Goal: Complete application form: Fill out and submit a form for a specific purpose

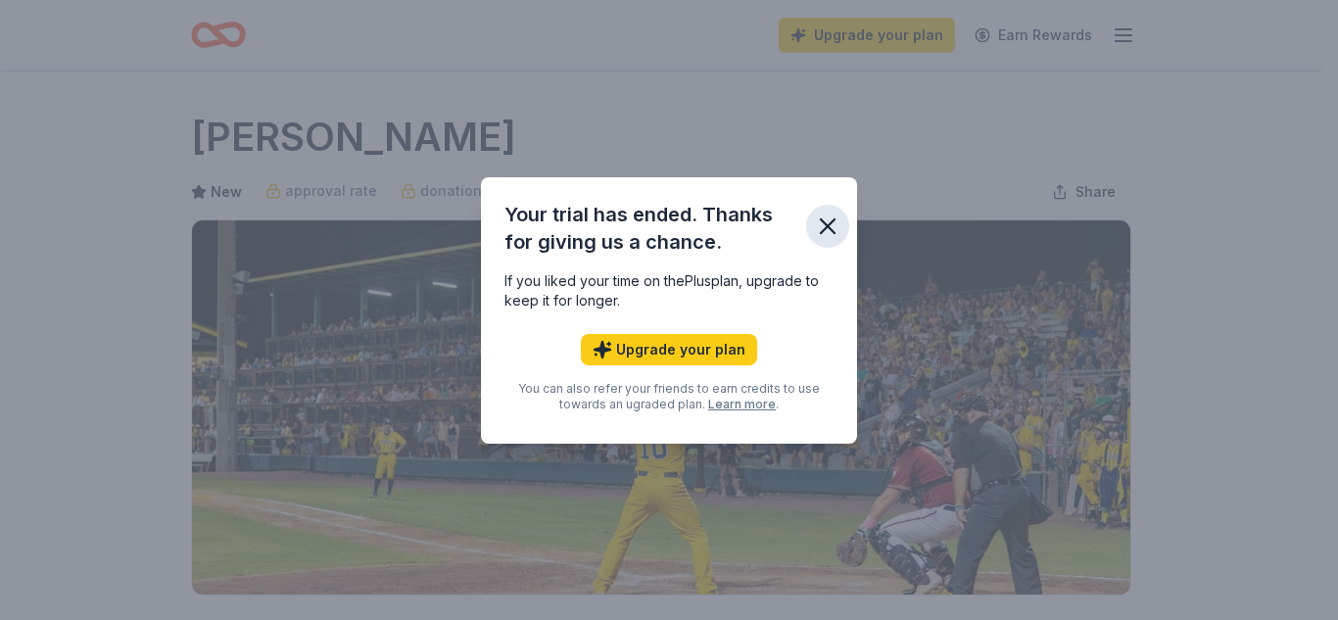
click at [824, 223] on icon "button" at bounding box center [828, 226] width 14 height 14
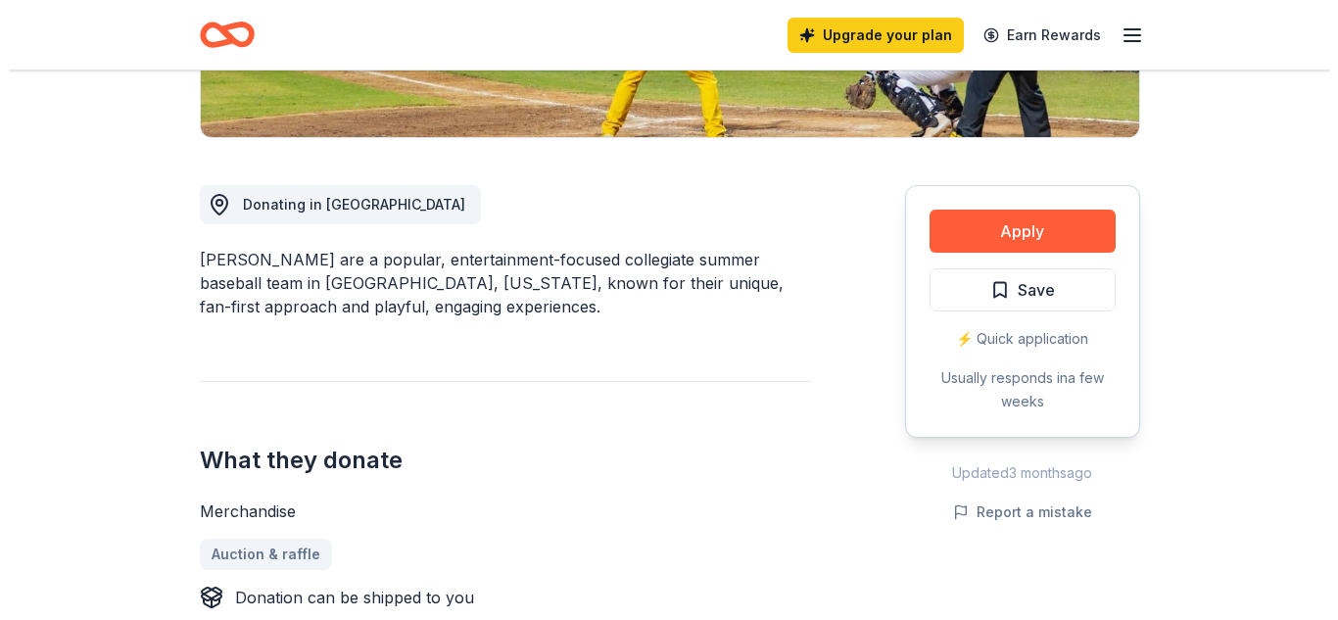
scroll to position [494, 0]
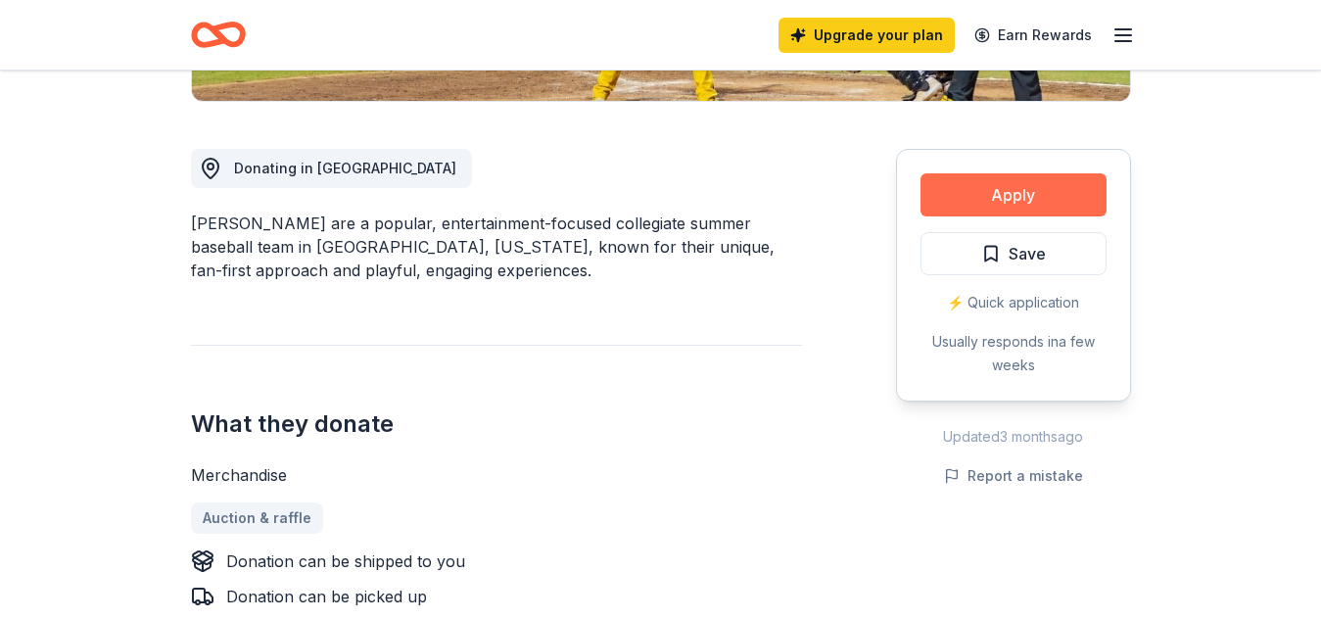
click at [1026, 212] on button "Apply" at bounding box center [1014, 194] width 186 height 43
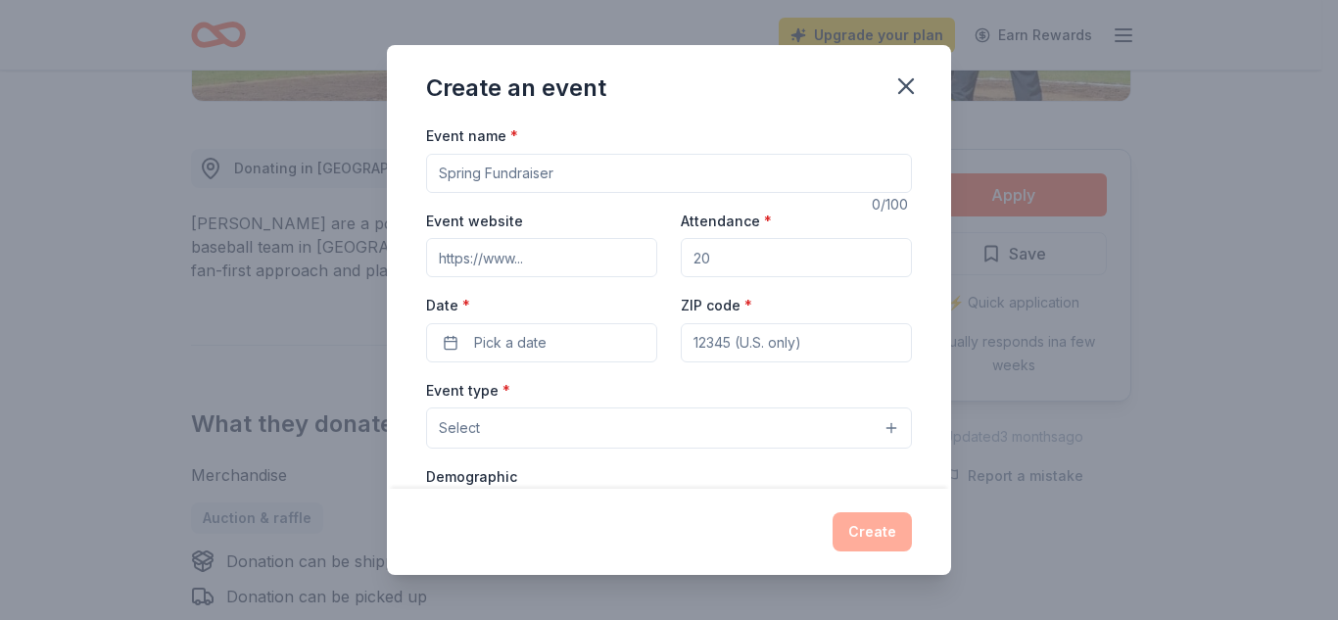
click at [705, 181] on input "Event name *" at bounding box center [669, 173] width 486 height 39
type input "[DATE] [DATE]"
click at [546, 257] on input "Event website" at bounding box center [541, 257] width 231 height 39
click at [754, 262] on input "Attendance *" at bounding box center [796, 257] width 231 height 39
type input "600"
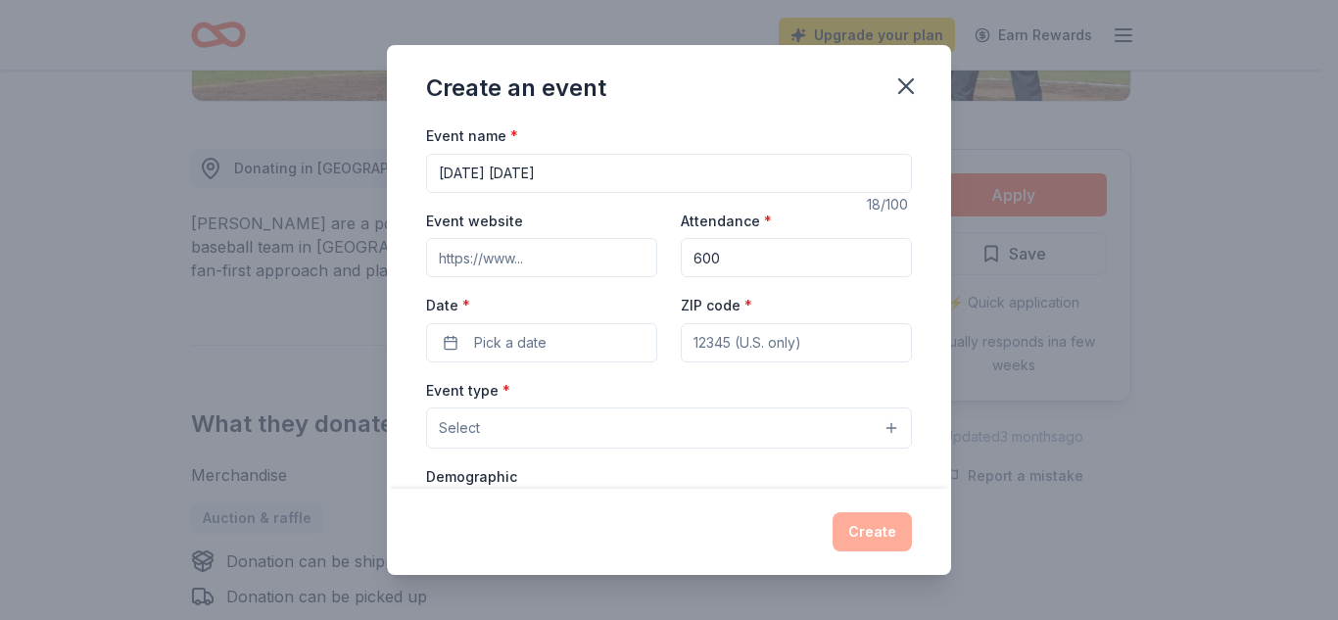
click at [545, 259] on input "Event website" at bounding box center [541, 257] width 231 height 39
paste input "https://www.muesd.net/Department--Services/PTO/index.html"
type input "https://www.muesd.net/Department--Services/PTO/index.html"
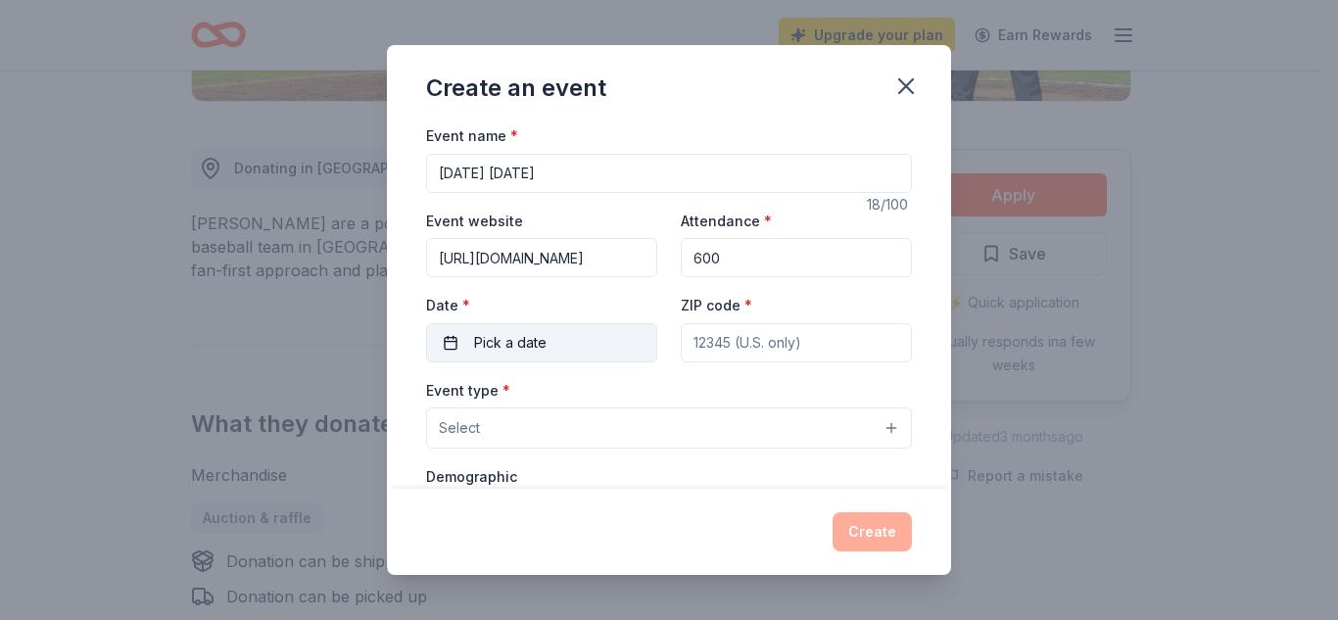
click at [560, 344] on button "Pick a date" at bounding box center [541, 342] width 231 height 39
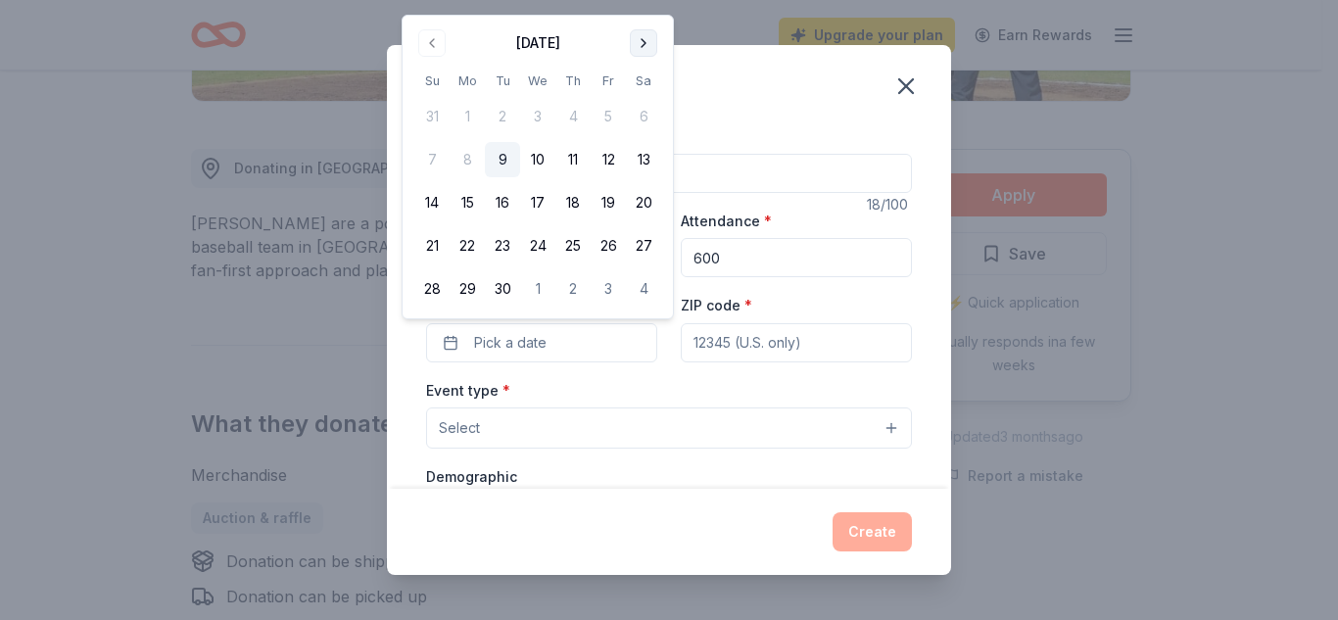
click at [647, 41] on button "Go to next month" at bounding box center [643, 42] width 27 height 27
click at [643, 243] on button "25" at bounding box center [643, 245] width 35 height 35
click at [729, 344] on input "ZIP code *" at bounding box center [796, 342] width 231 height 39
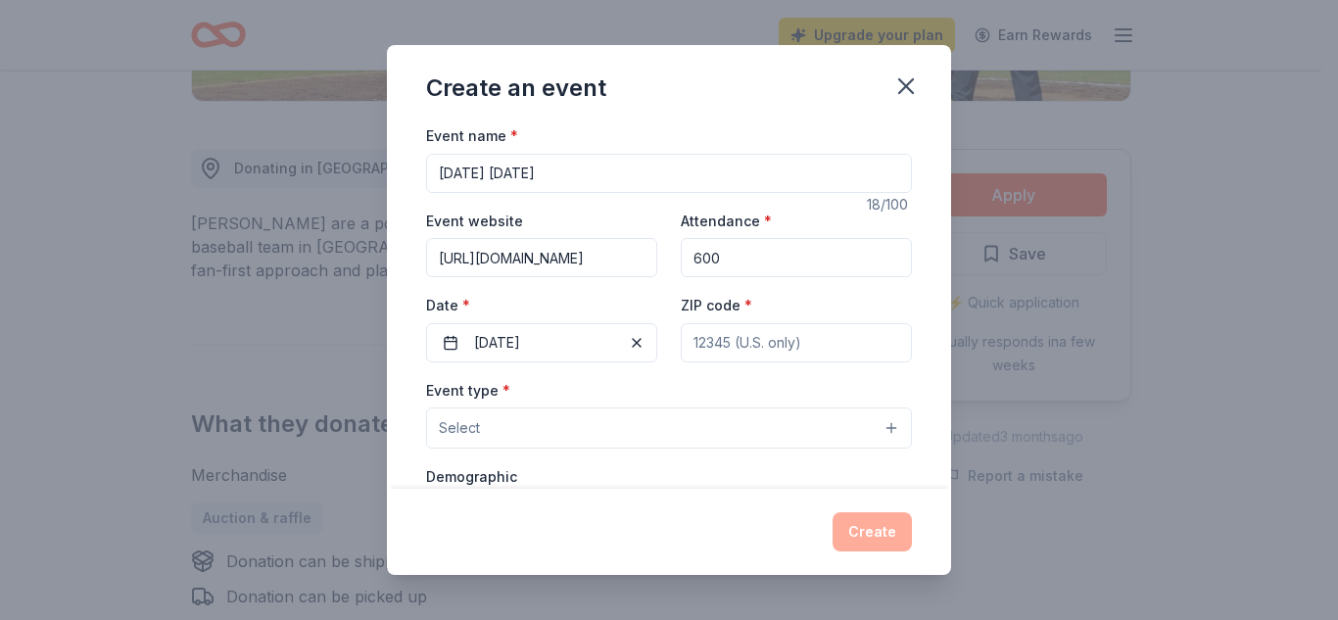
type input "92243"
click at [887, 426] on button "Select" at bounding box center [669, 427] width 486 height 41
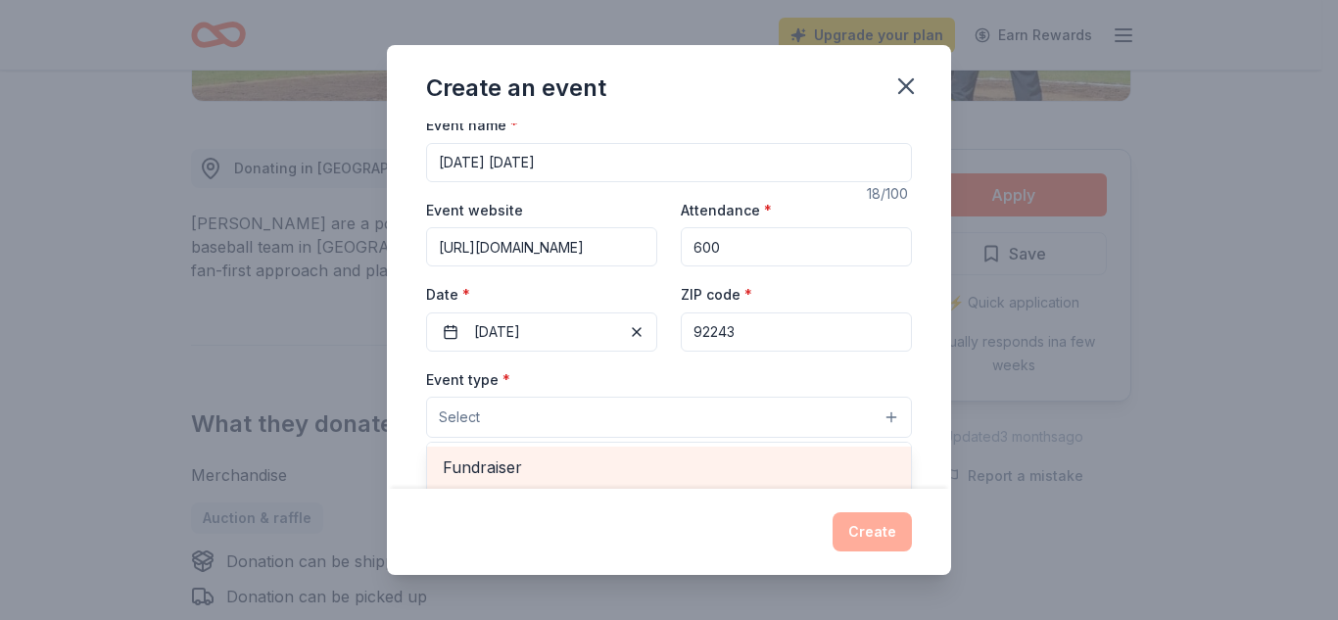
click at [603, 474] on span "Fundraiser" at bounding box center [669, 466] width 452 height 25
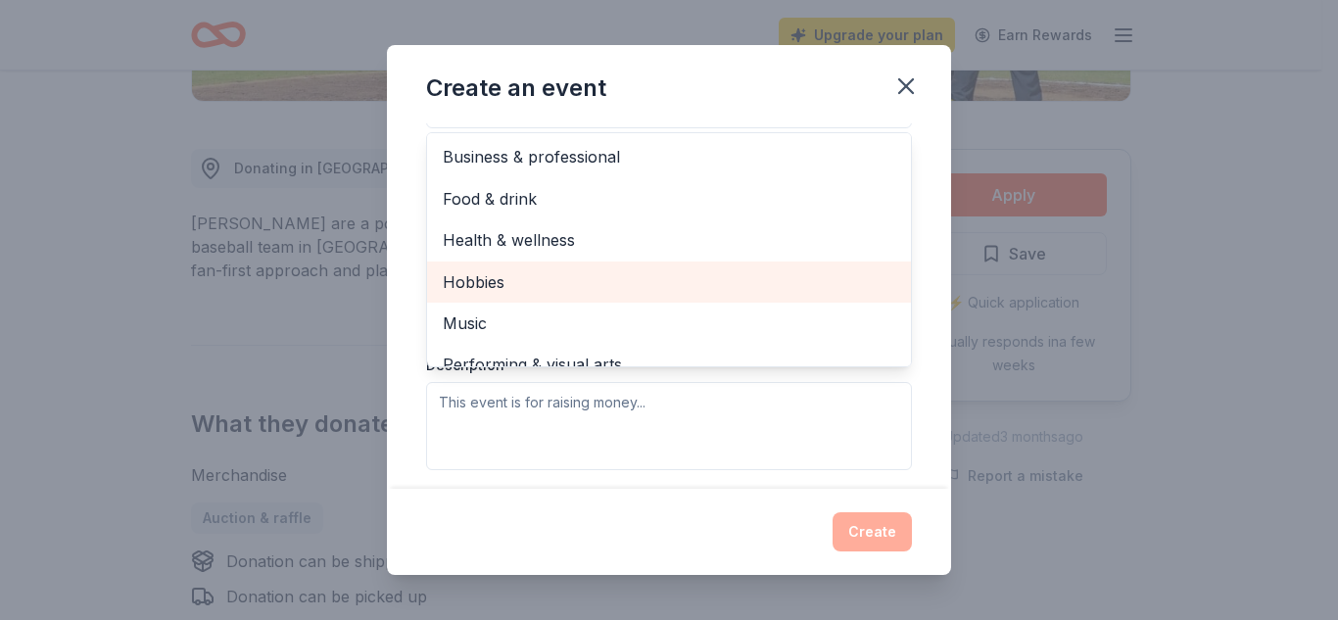
scroll to position [24, 0]
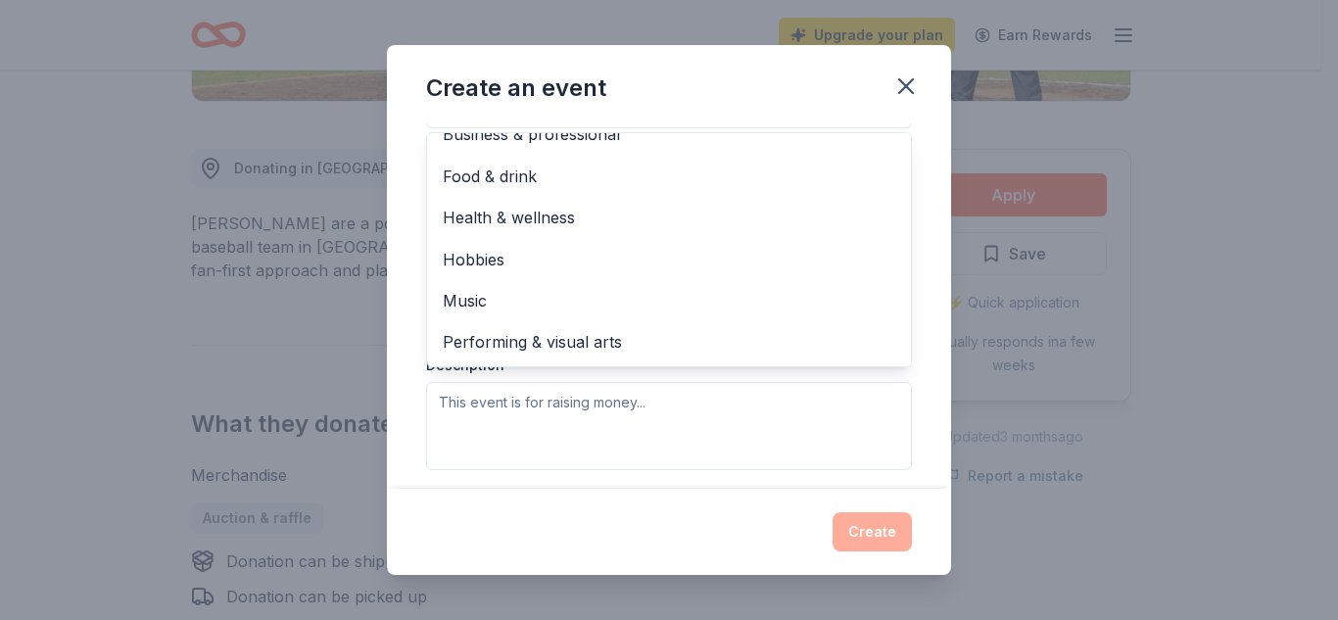
click at [677, 407] on div "Event type * Fundraiser Business & professional Food & drink Health & wellness …" at bounding box center [669, 263] width 486 height 414
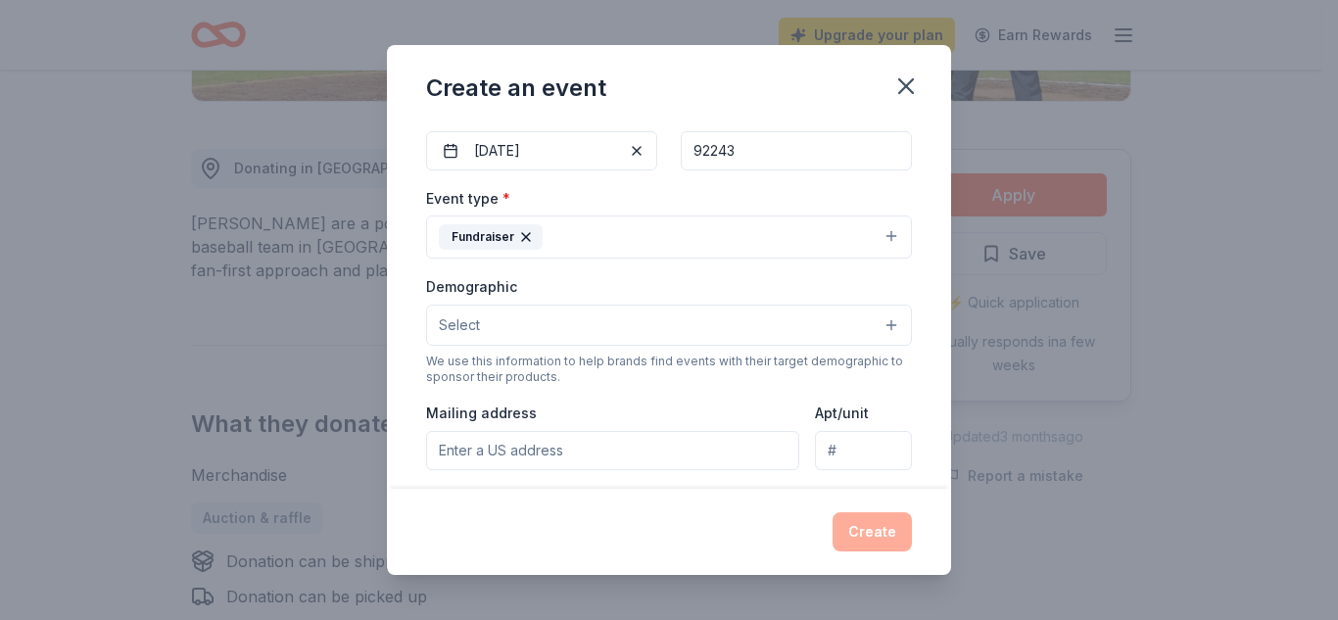
scroll to position [191, 0]
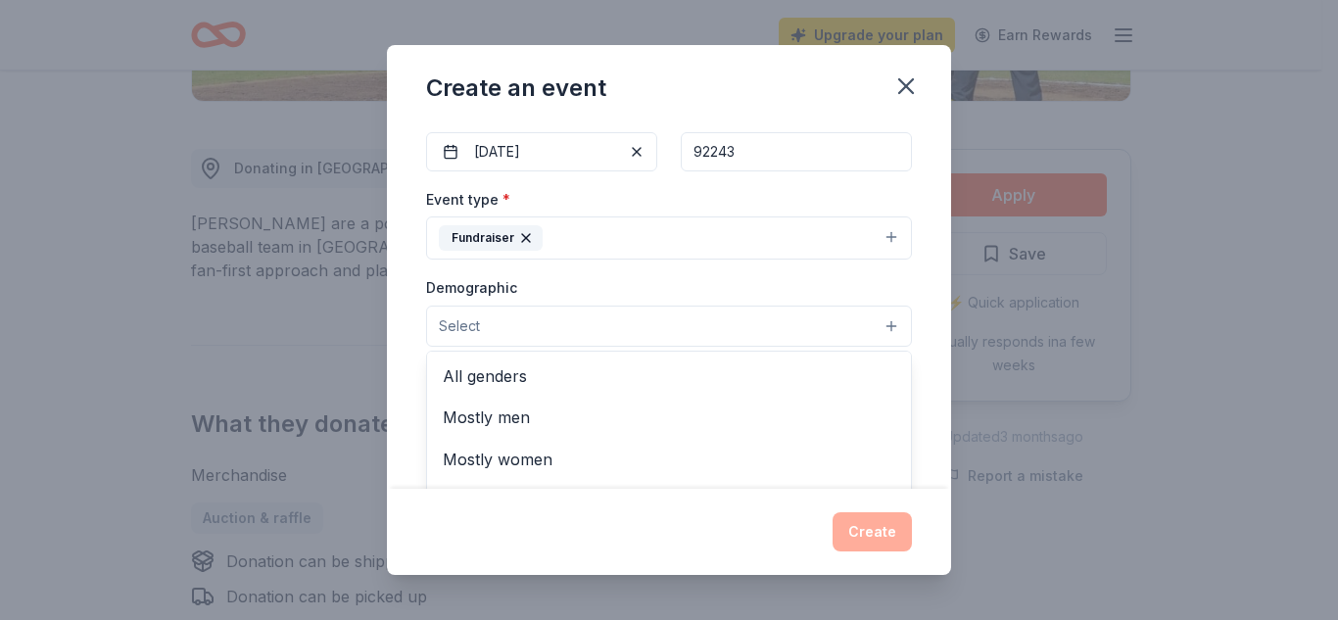
click at [579, 332] on button "Select" at bounding box center [669, 326] width 486 height 41
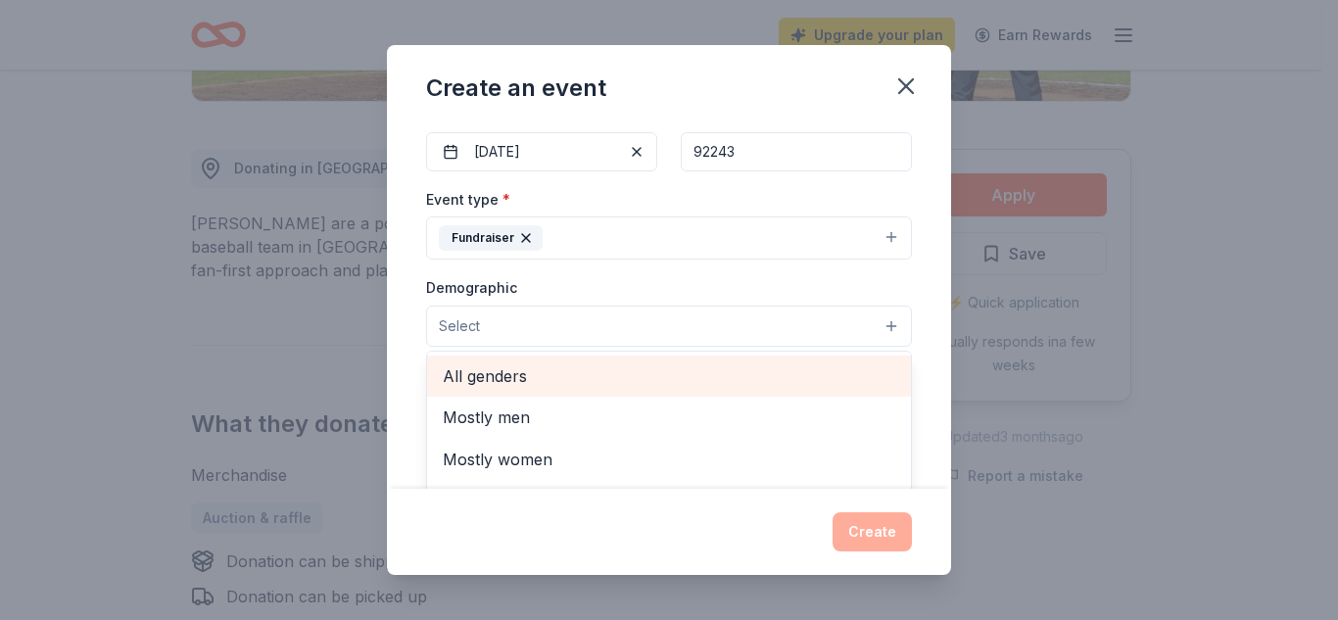
click at [498, 374] on span "All genders" at bounding box center [669, 375] width 452 height 25
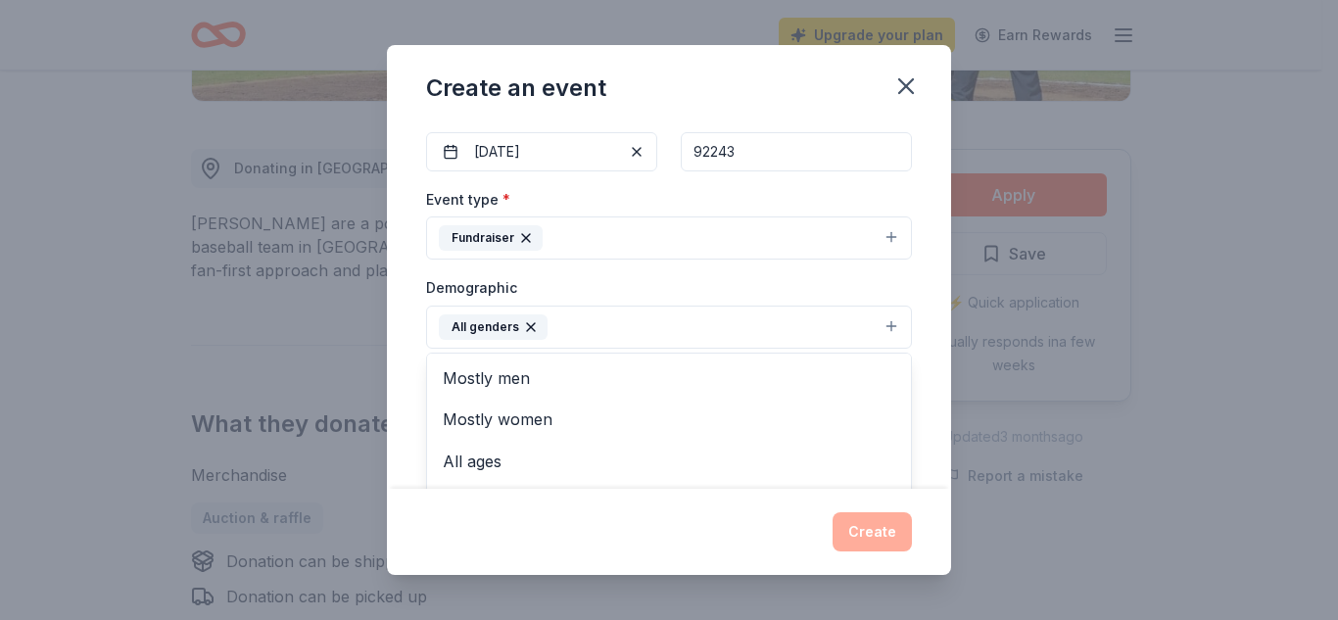
click at [914, 360] on div "Event name * Halloween Carnival 18 /100 Event website https://www.muesd.net/Dep…" at bounding box center [669, 305] width 564 height 365
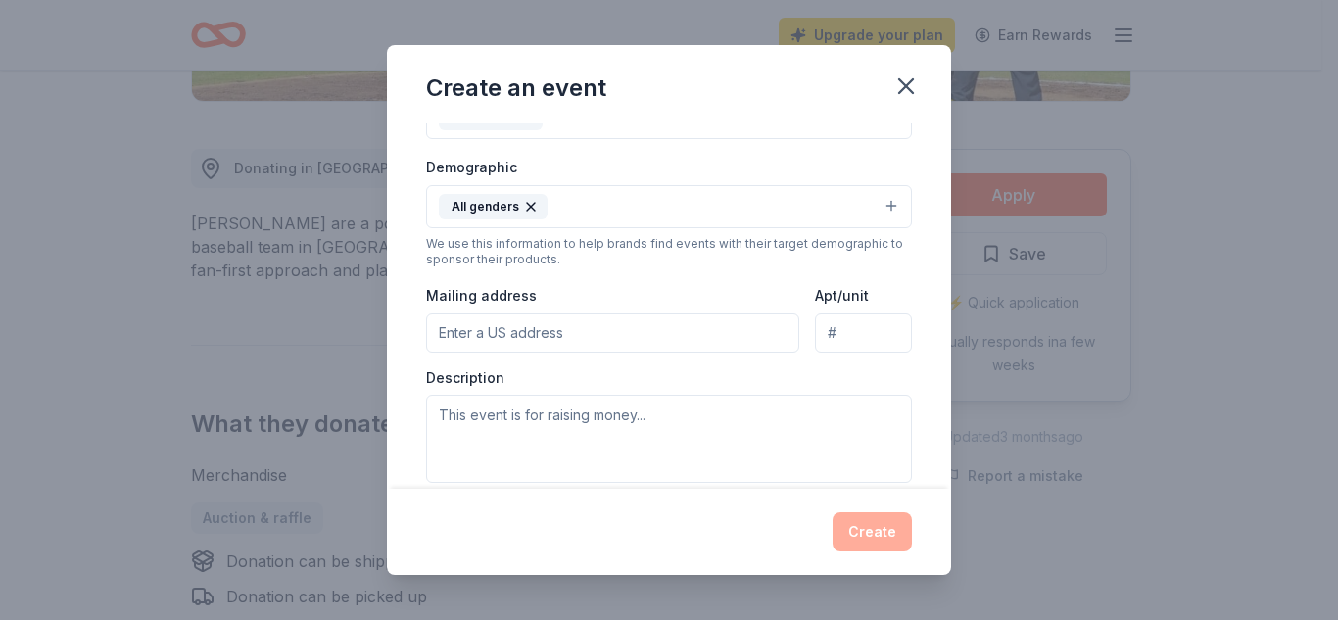
scroll to position [319, 0]
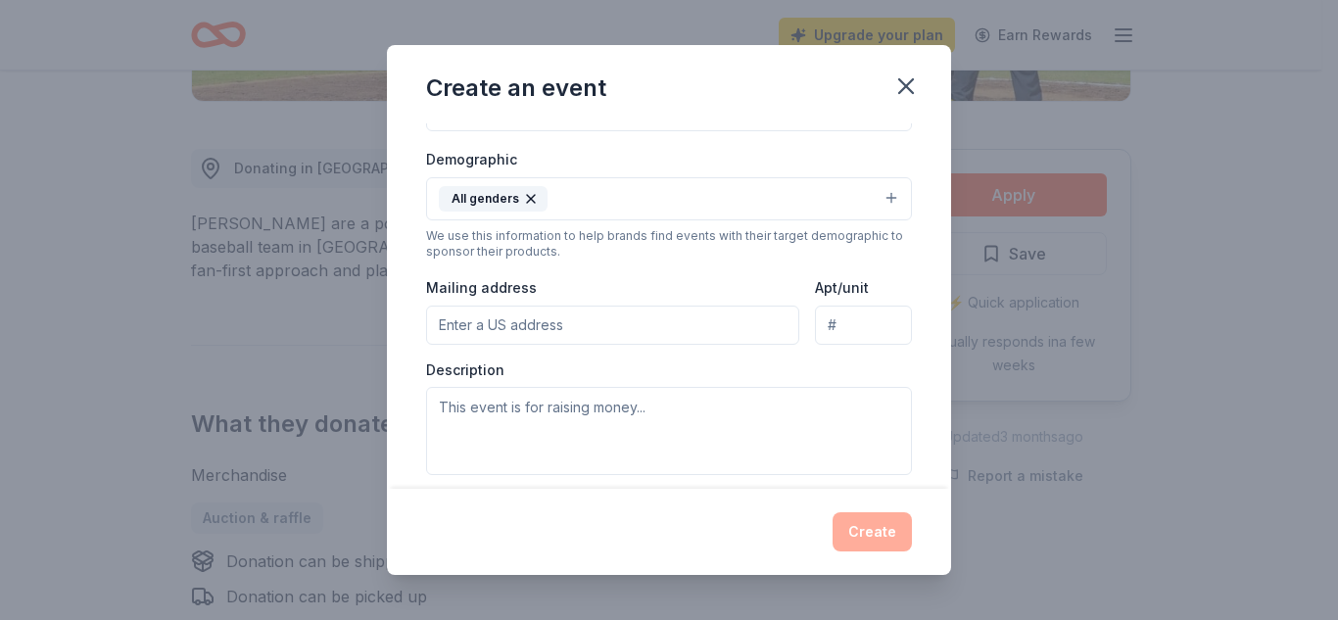
click at [530, 323] on input "Mailing address" at bounding box center [612, 325] width 373 height 39
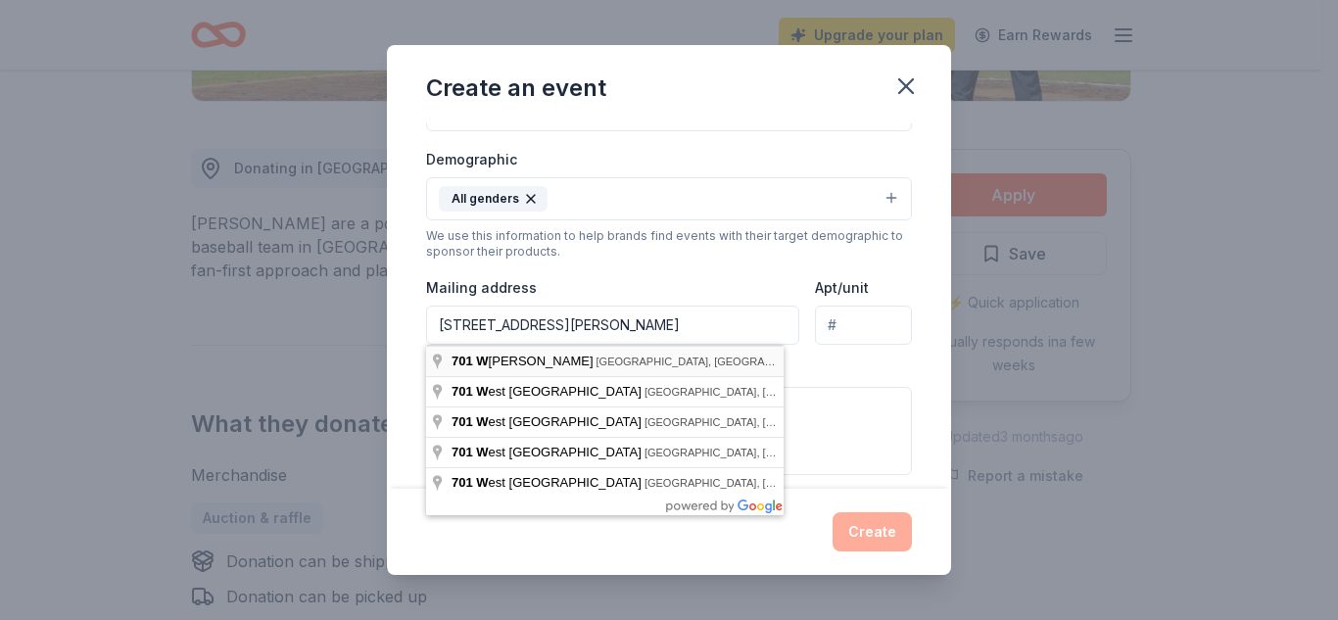
type input "701 West McCabe Road, El Centro, CA, 92243"
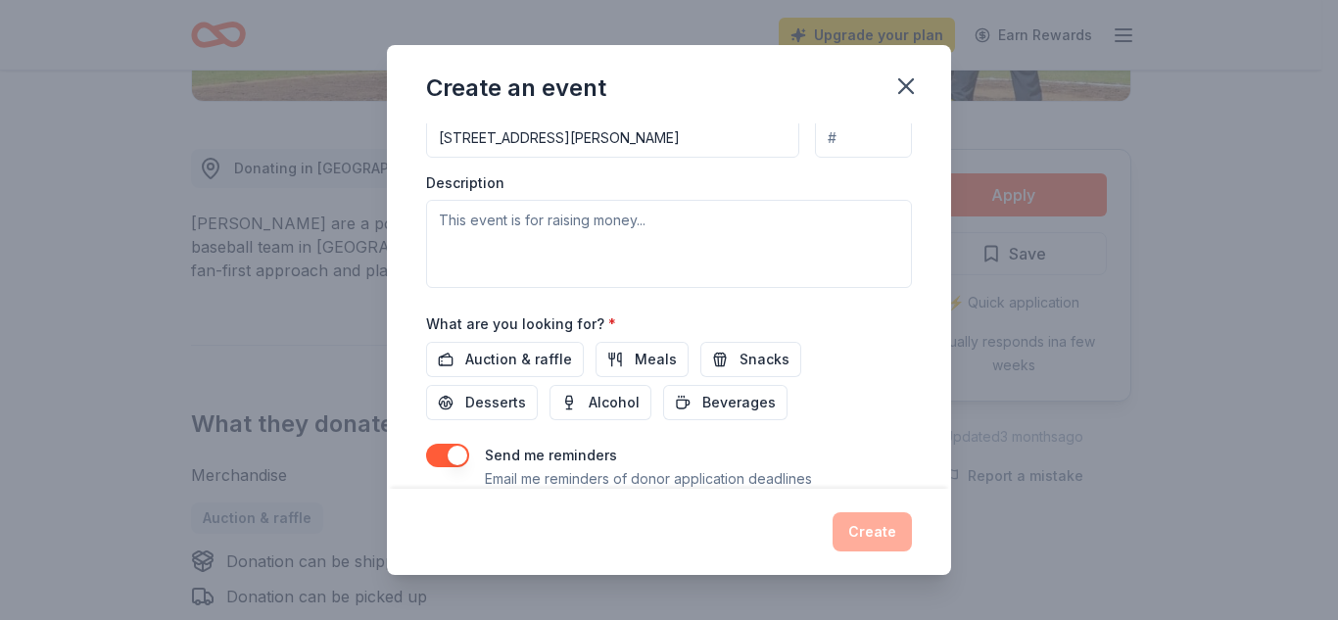
scroll to position [507, 0]
click at [534, 361] on span "Auction & raffle" at bounding box center [518, 359] width 107 height 24
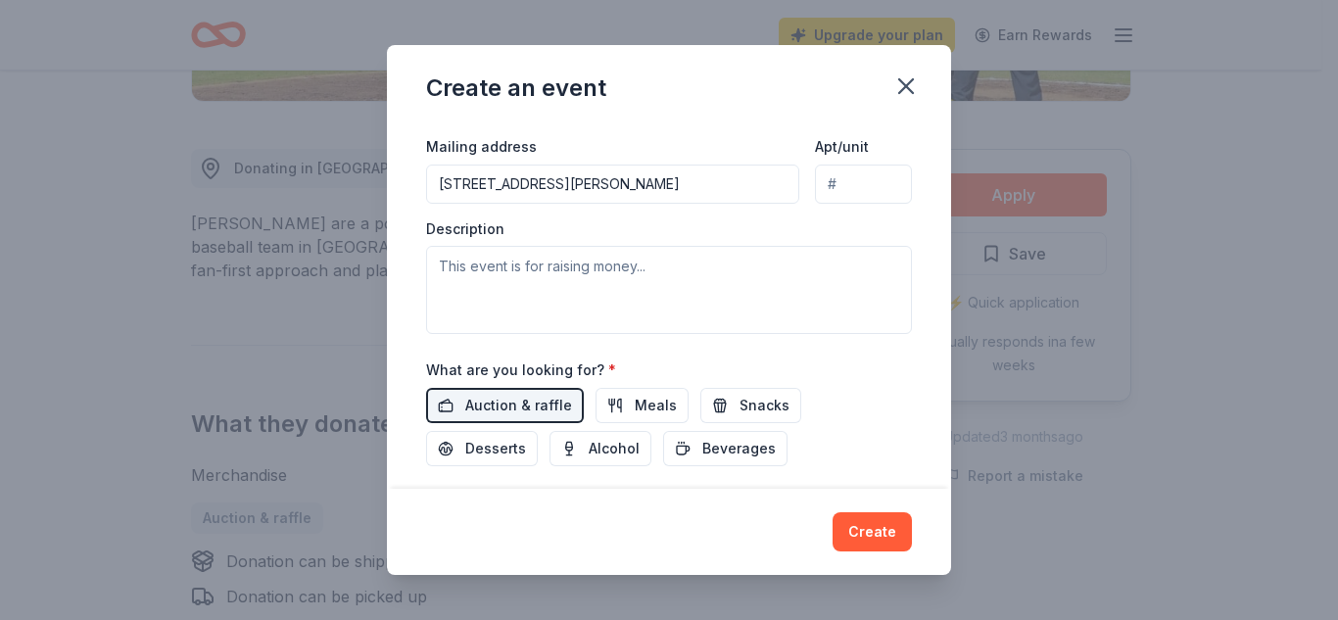
scroll to position [459, 0]
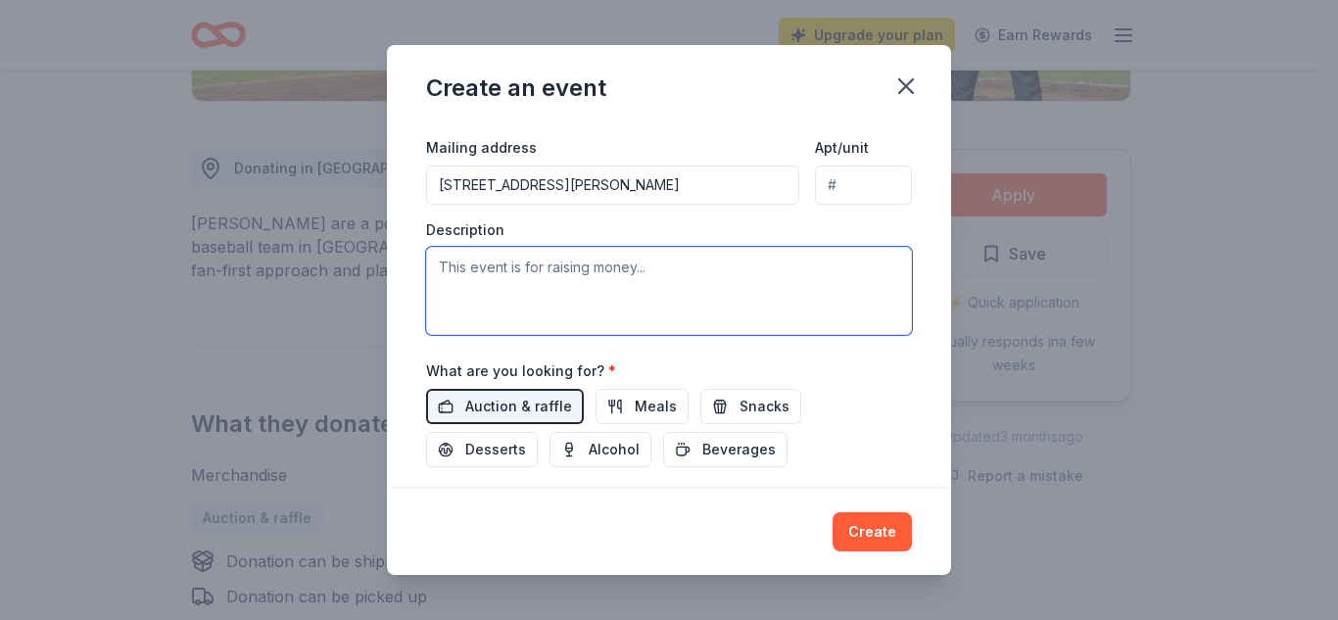
click at [569, 288] on textarea at bounding box center [669, 291] width 486 height 88
paste textarea "Our largest fundraiser of the year, our annual [DATE] [DATE], is quickly approa…"
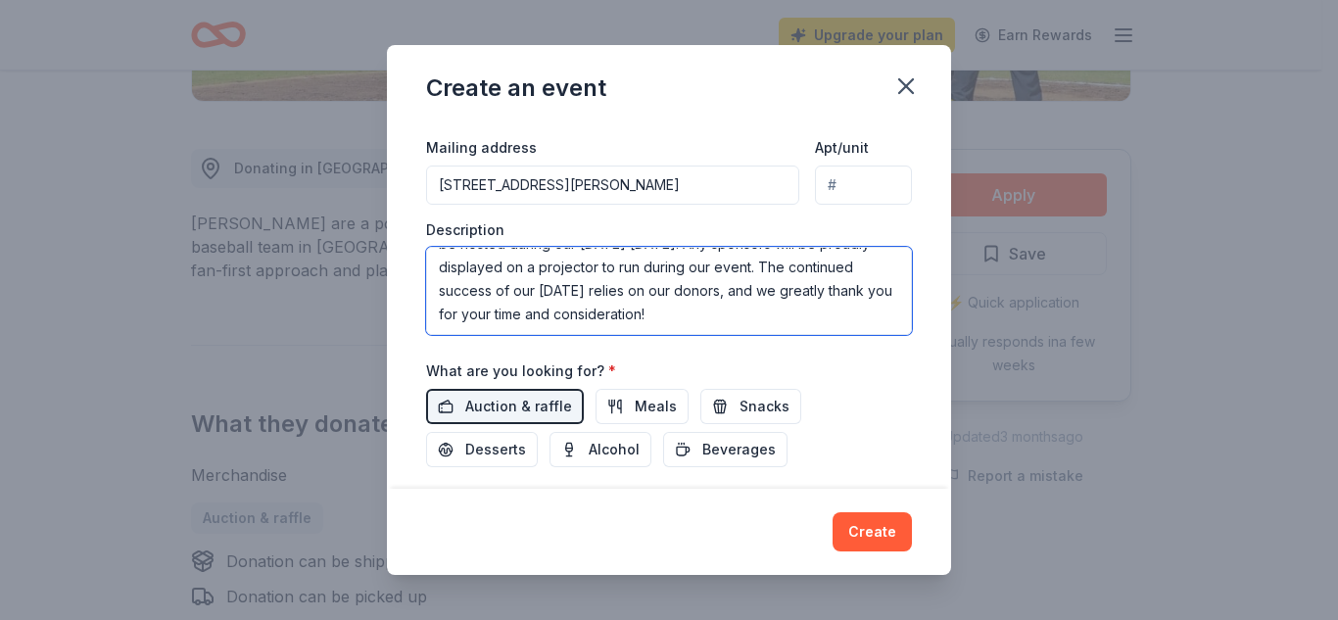
scroll to position [575, 0]
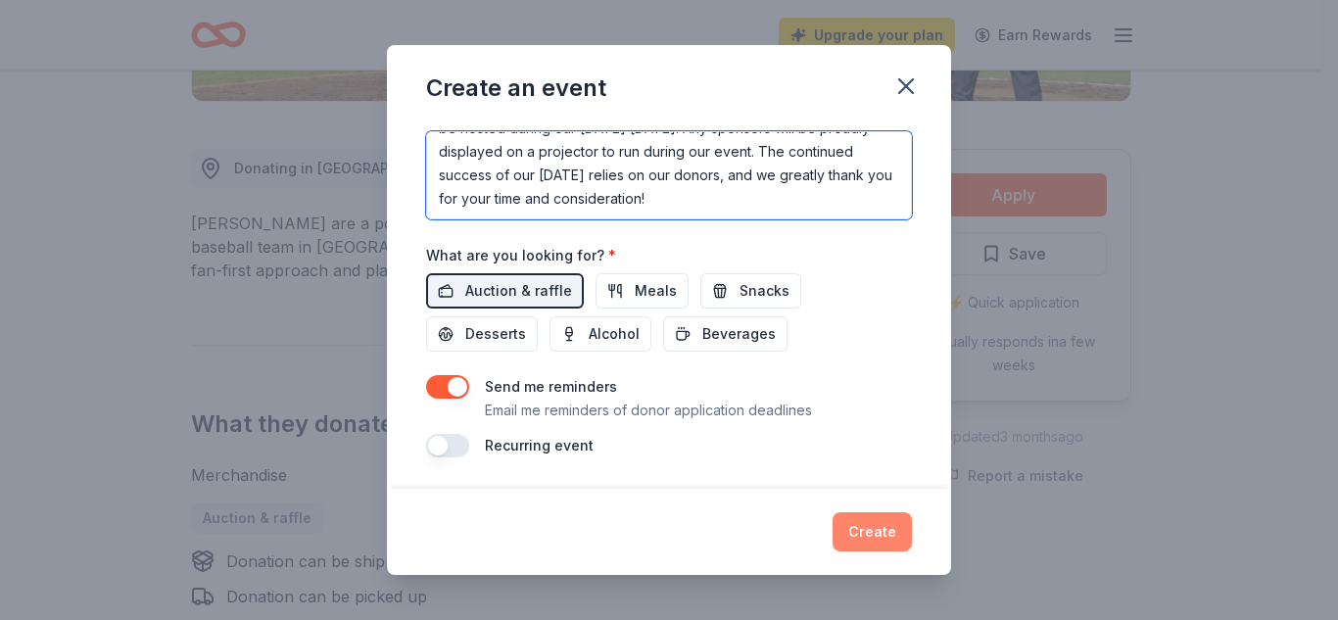
type textarea "Our largest fundraiser of the year, our annual Halloween Carnival, is quickly a…"
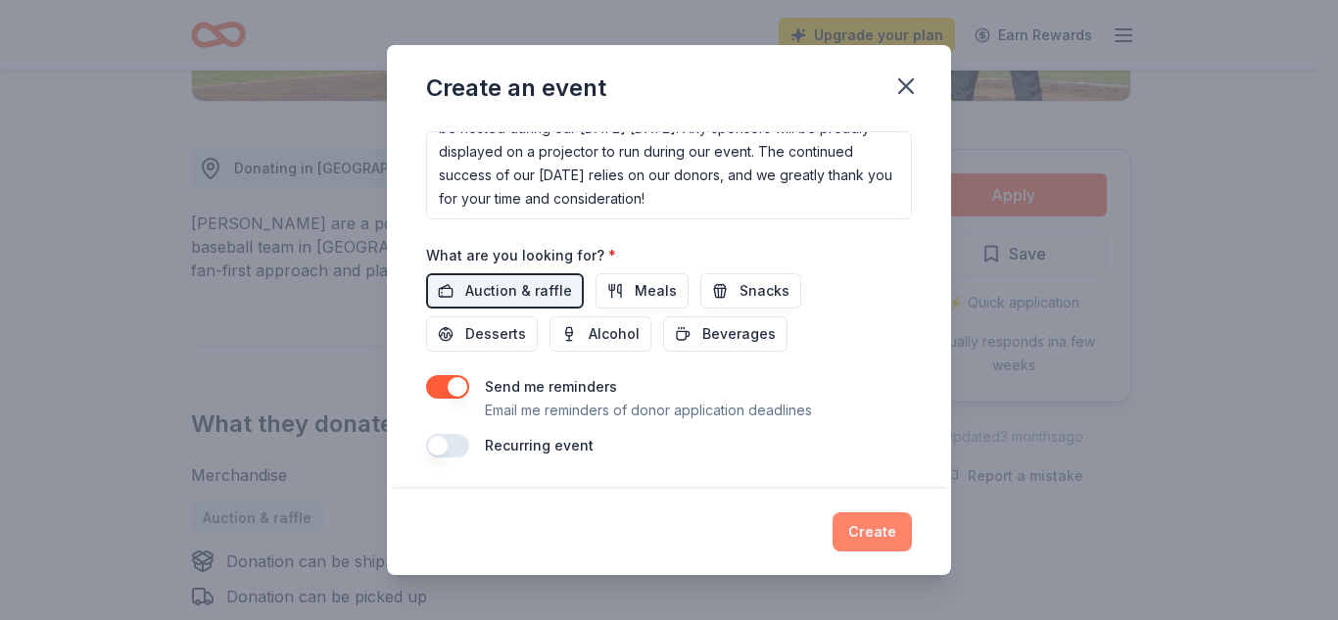
click at [867, 521] on button "Create" at bounding box center [871, 531] width 79 height 39
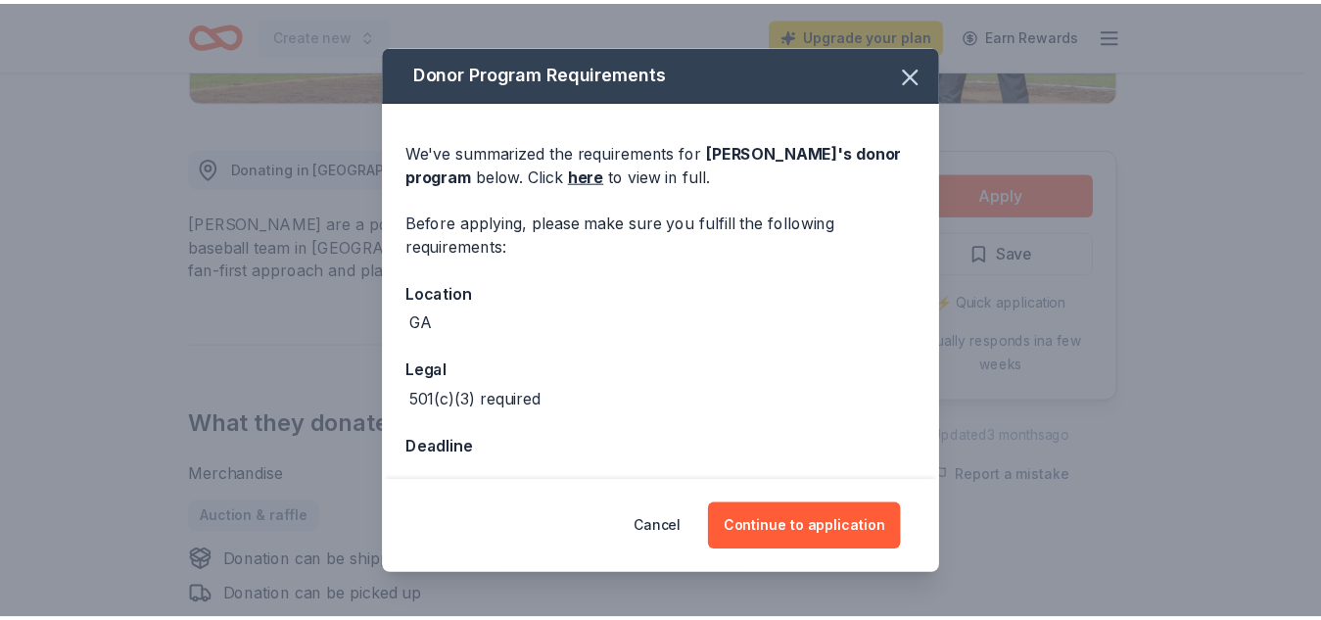
scroll to position [7, 0]
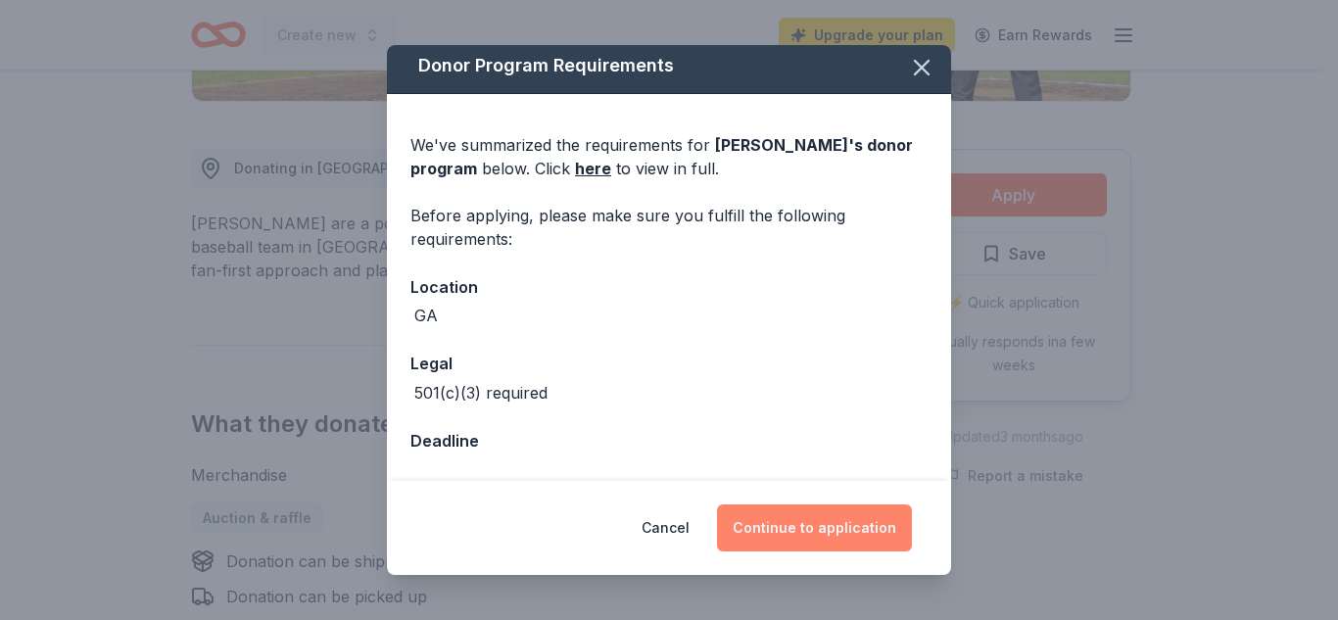
click at [834, 525] on button "Continue to application" at bounding box center [814, 527] width 195 height 47
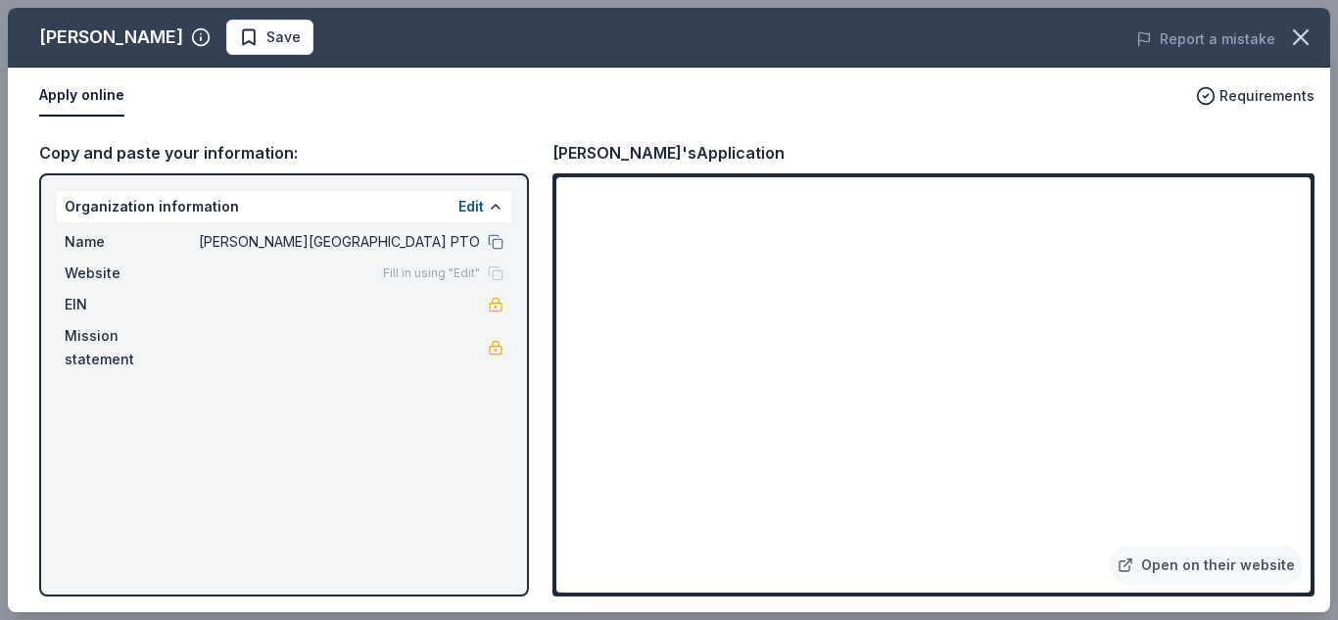
click at [1206, 561] on div "Savannah Bananas Save Report a mistake Apply online Requirements Copy and paste…" at bounding box center [669, 310] width 1322 height 604
click at [1138, 565] on div "Savannah Bananas Save Report a mistake Apply online Requirements Copy and paste…" at bounding box center [669, 310] width 1322 height 604
drag, startPoint x: 1303, startPoint y: 201, endPoint x: 1317, endPoint y: 407, distance: 207.2
click at [1317, 407] on div "Savannah Bananas Save Report a mistake Apply online Requirements Copy and paste…" at bounding box center [669, 310] width 1322 height 604
drag, startPoint x: 1300, startPoint y: 208, endPoint x: 1301, endPoint y: 328, distance: 120.5
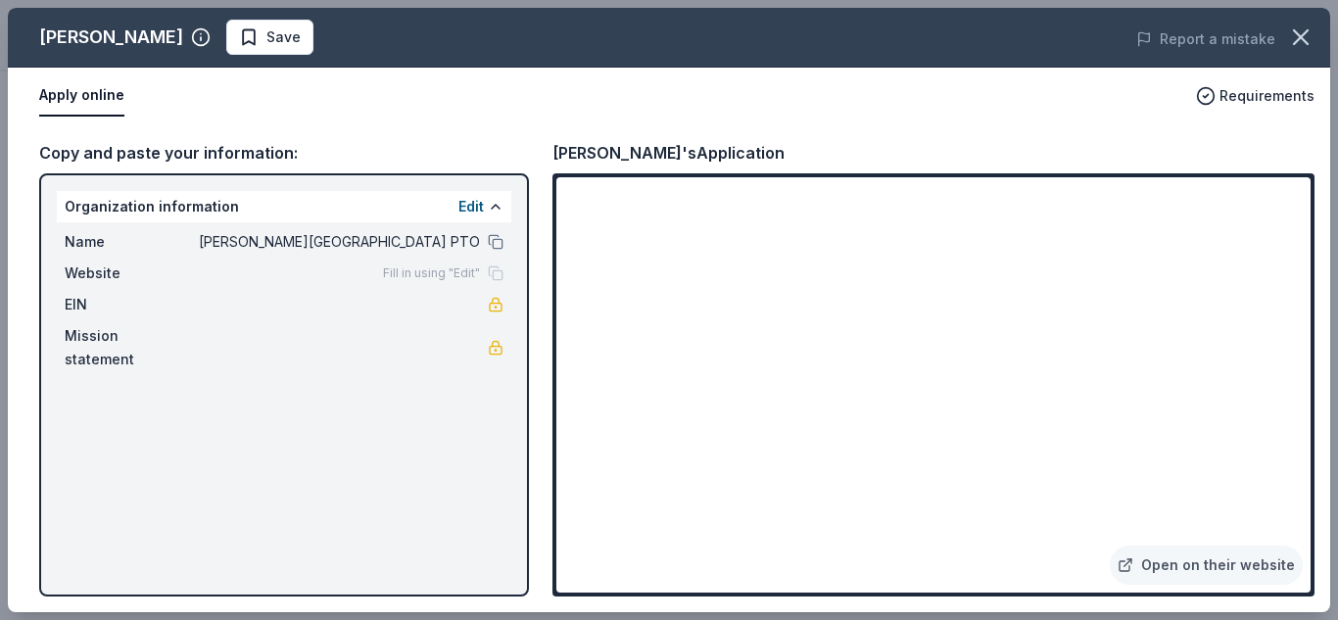
click at [1301, 328] on div "Savannah Bananas Save Report a mistake Apply online Requirements Copy and paste…" at bounding box center [669, 310] width 1322 height 604
drag, startPoint x: 1137, startPoint y: 563, endPoint x: 792, endPoint y: 372, distance: 394.1
click at [792, 372] on div "Savannah Bananas Save Report a mistake Apply online Requirements Copy and paste…" at bounding box center [669, 310] width 1322 height 604
click at [74, 99] on div "Savannah Bananas Save Report a mistake Apply online Requirements Copy and paste…" at bounding box center [669, 310] width 1322 height 604
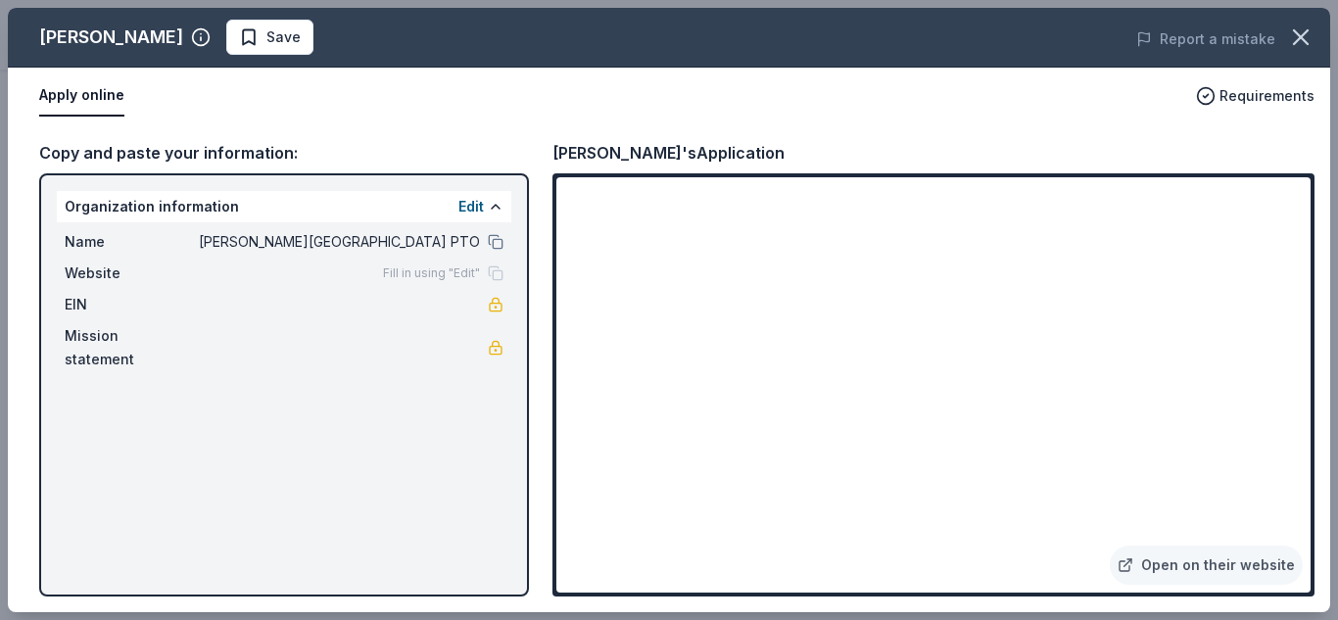
click at [1195, 559] on div "Savannah Bananas Save Report a mistake Apply online Requirements Copy and paste…" at bounding box center [669, 310] width 1322 height 604
click at [1297, 32] on icon "button" at bounding box center [1301, 37] width 14 height 14
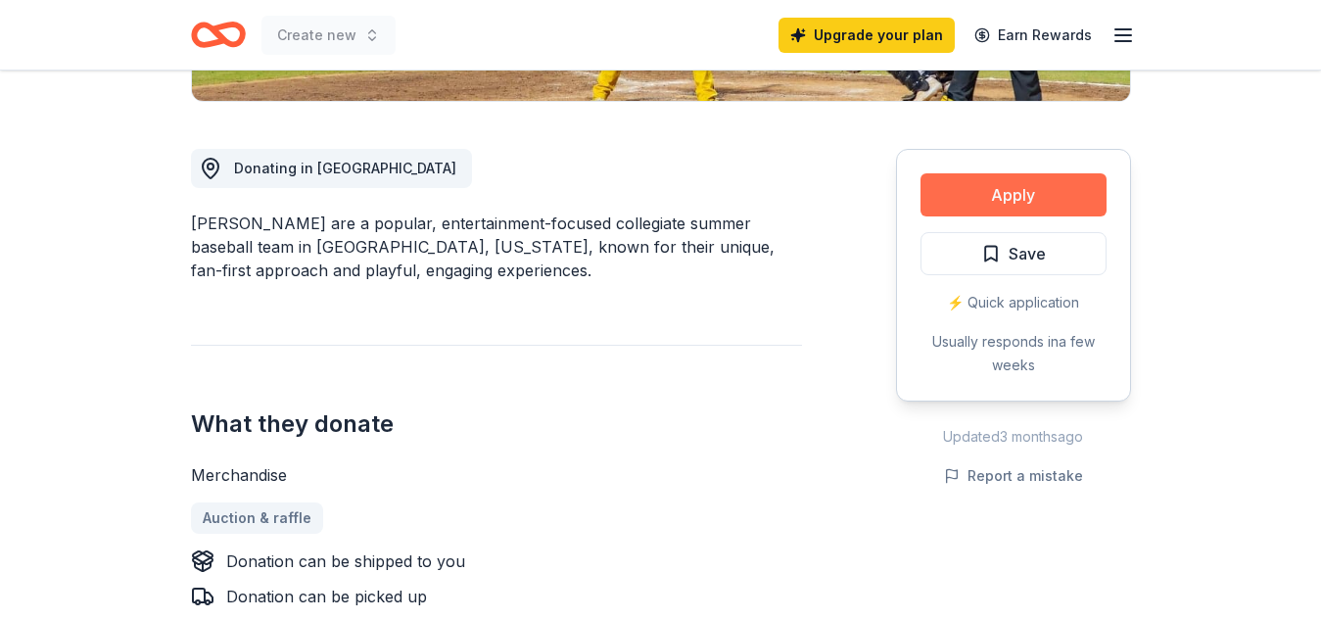
click at [1038, 199] on button "Apply" at bounding box center [1014, 194] width 186 height 43
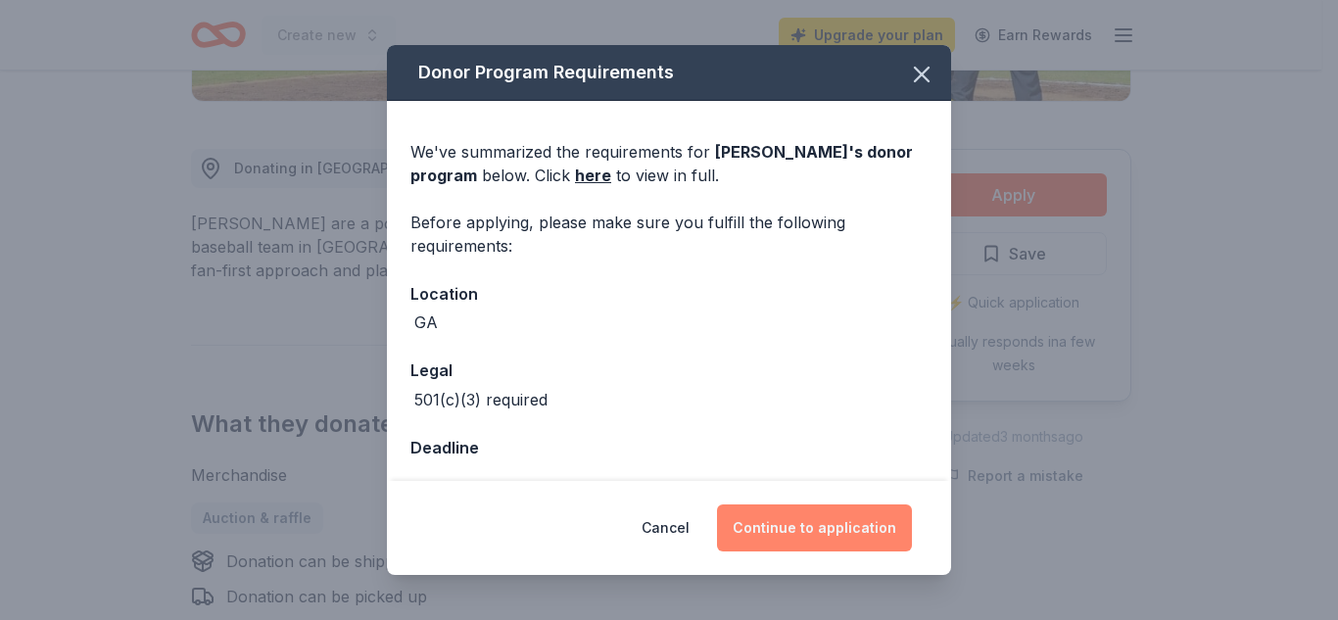
click at [835, 516] on button "Continue to application" at bounding box center [814, 527] width 195 height 47
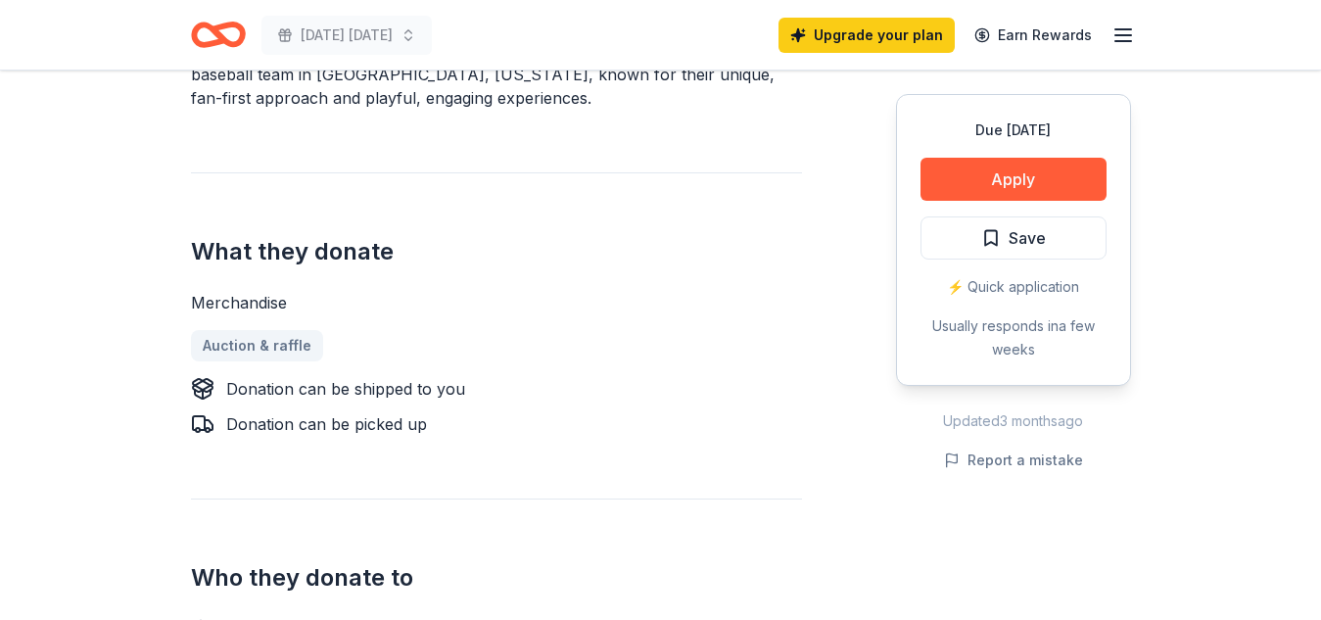
scroll to position [667, 0]
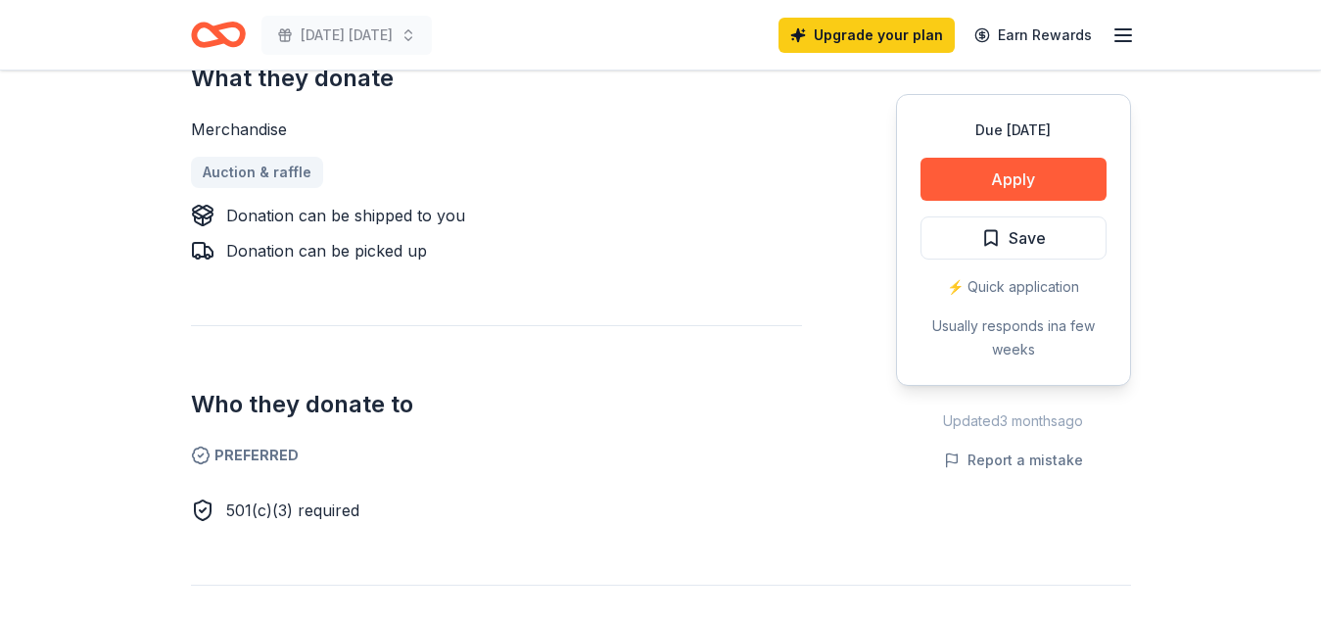
scroll to position [838, 0]
click at [1016, 186] on button "Apply" at bounding box center [1014, 179] width 186 height 43
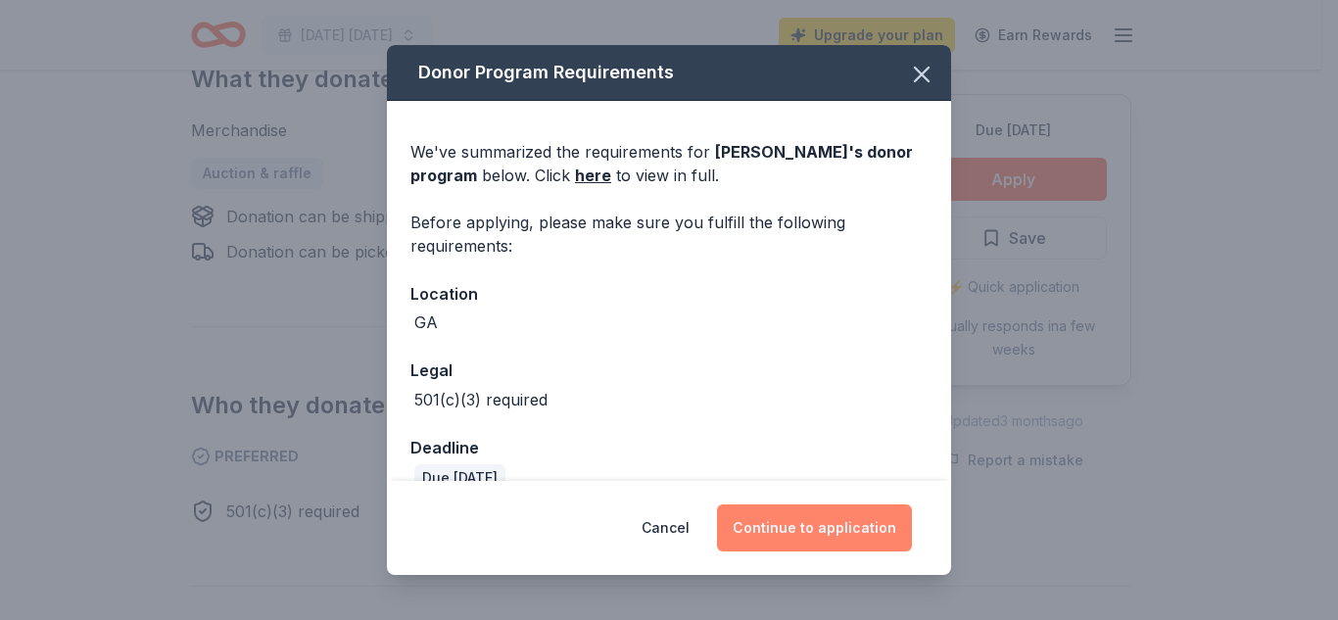
click at [798, 518] on button "Continue to application" at bounding box center [814, 527] width 195 height 47
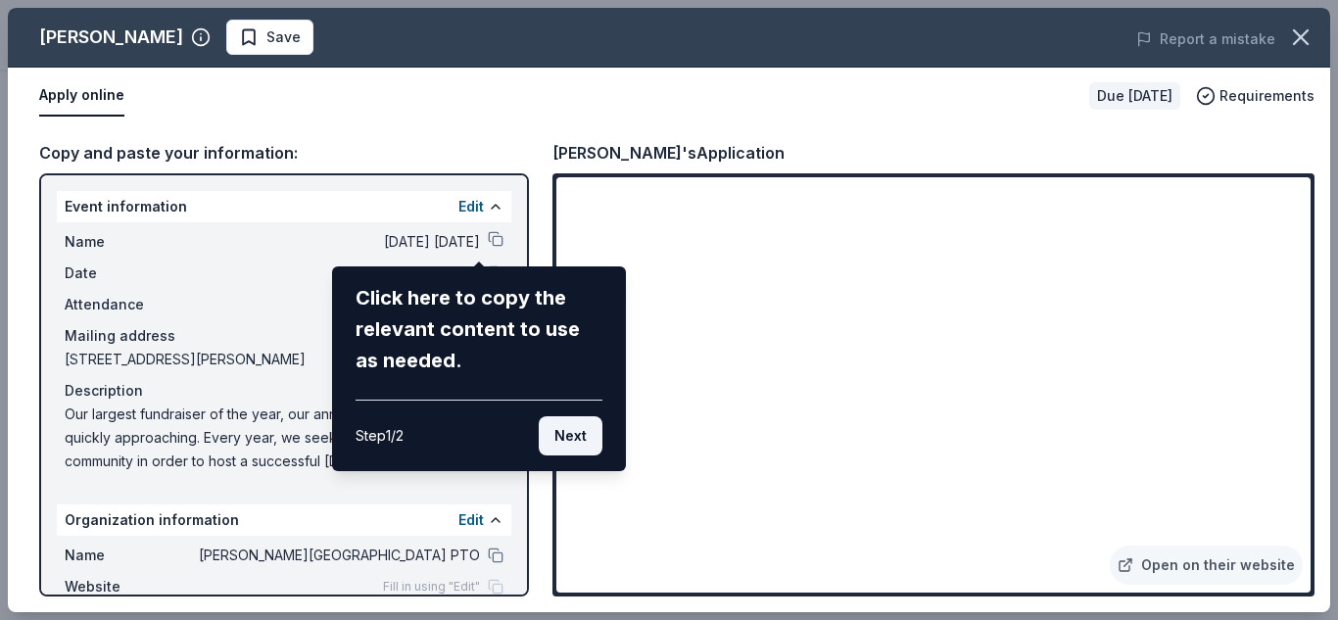
click at [565, 437] on button "Next" at bounding box center [571, 435] width 64 height 39
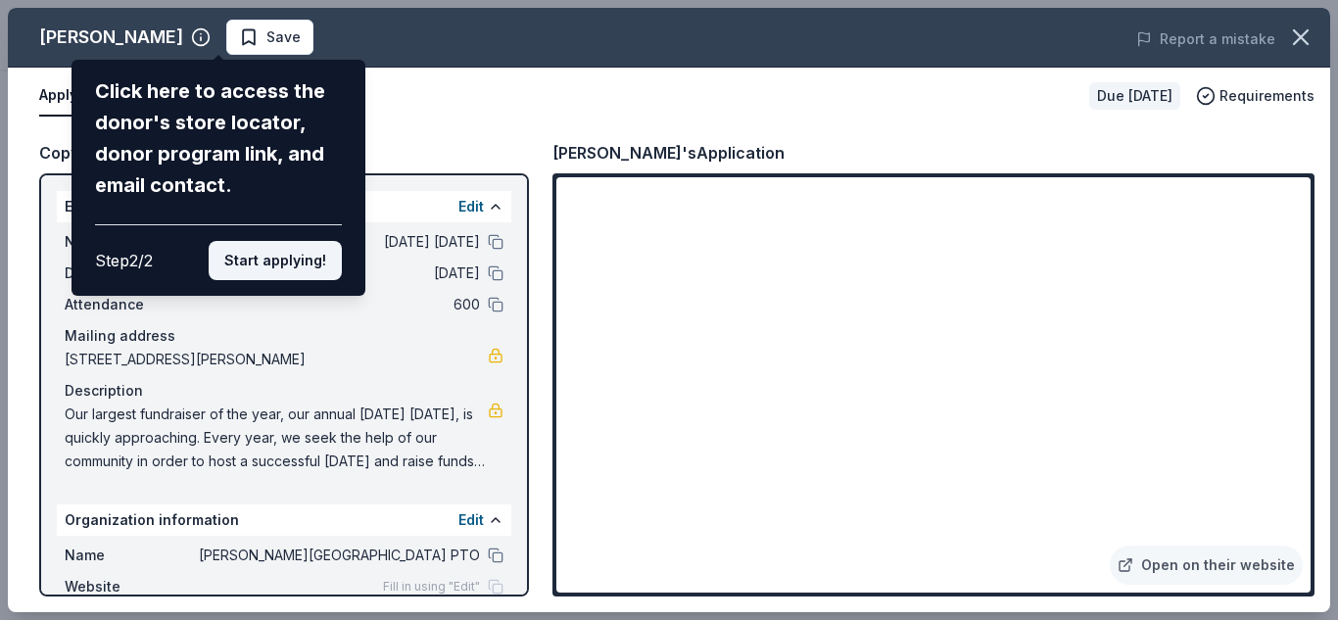
click at [287, 261] on button "Start applying!" at bounding box center [275, 260] width 133 height 39
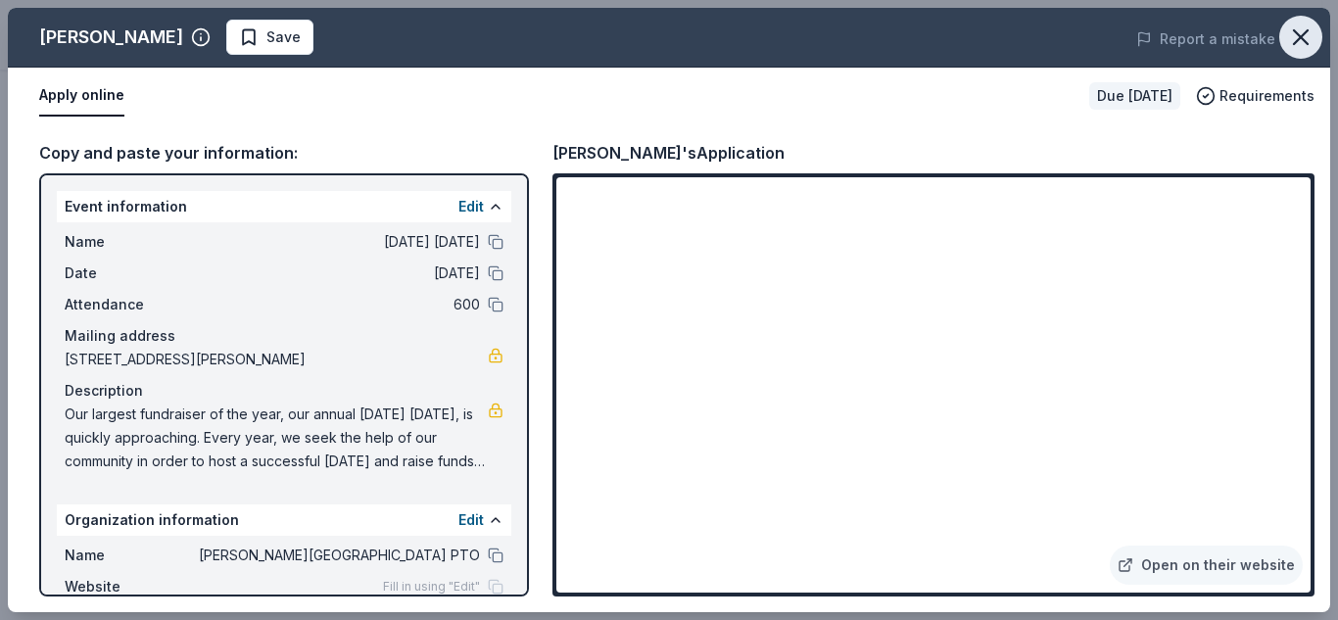
click at [1297, 33] on icon "button" at bounding box center [1301, 37] width 14 height 14
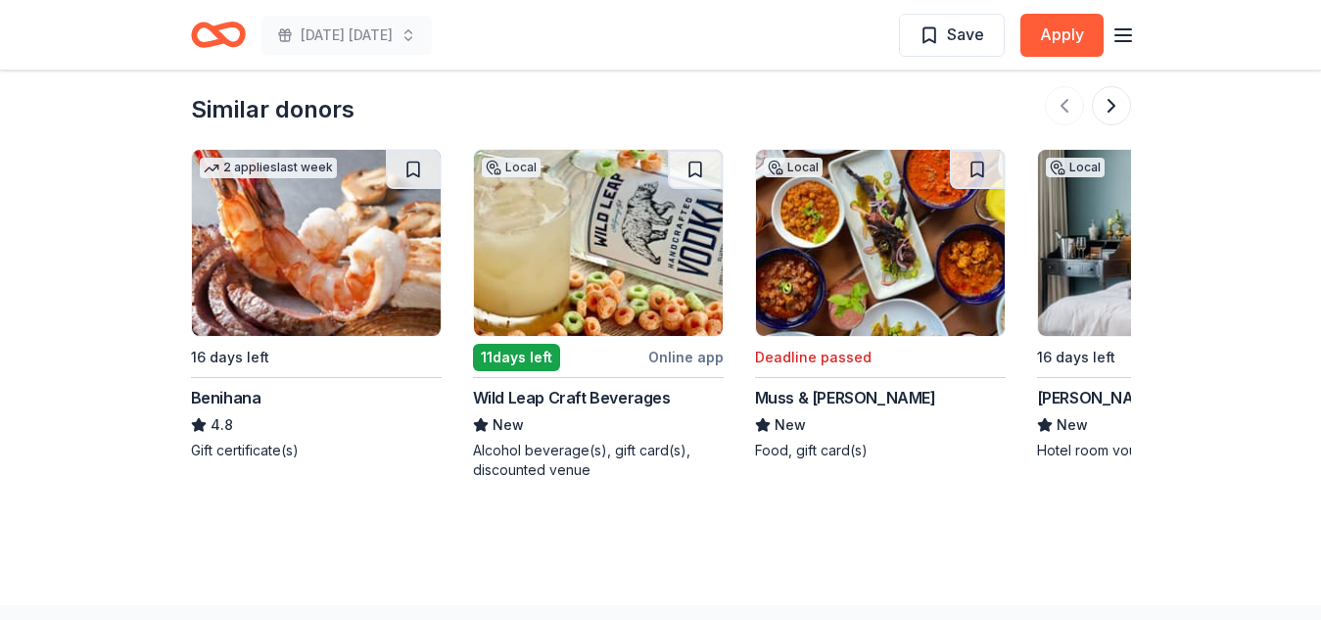
scroll to position [2097, 0]
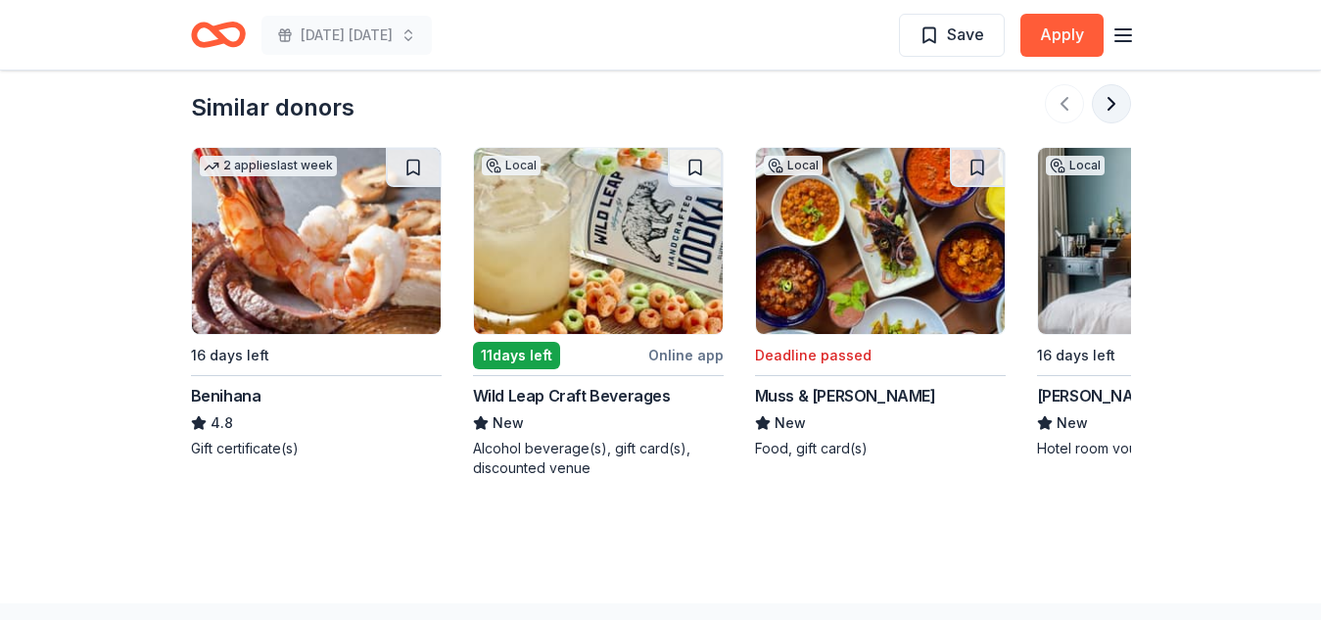
click at [1115, 97] on button at bounding box center [1111, 103] width 39 height 39
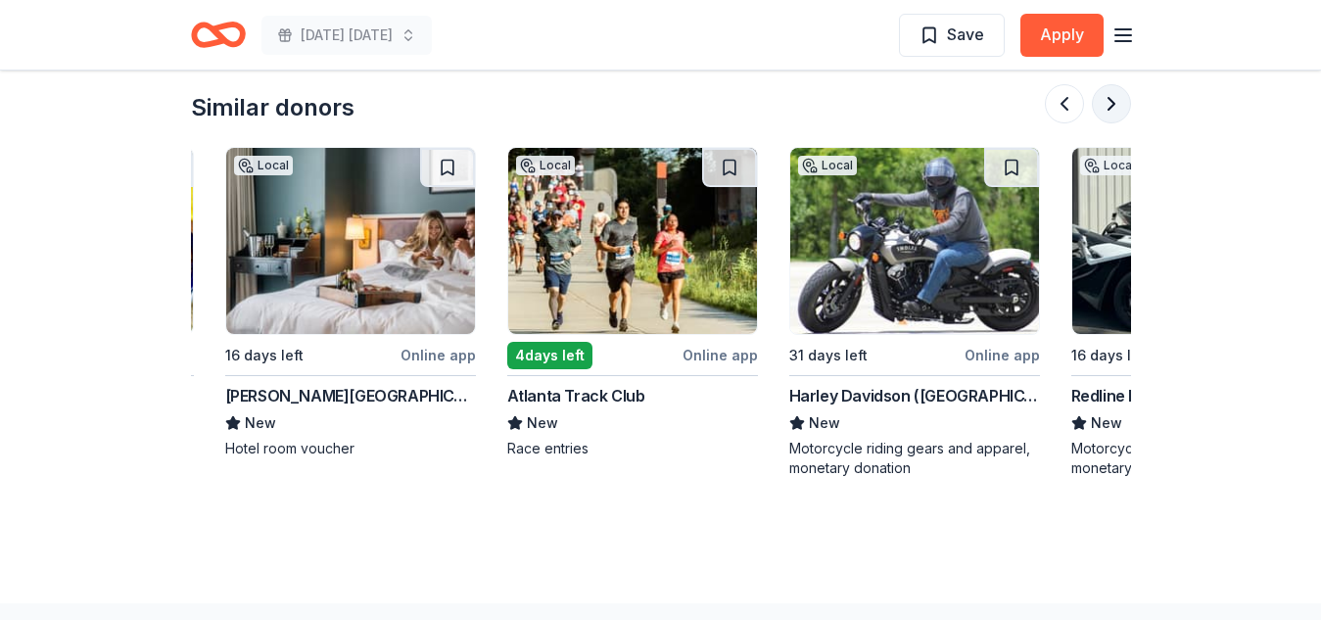
scroll to position [0, 846]
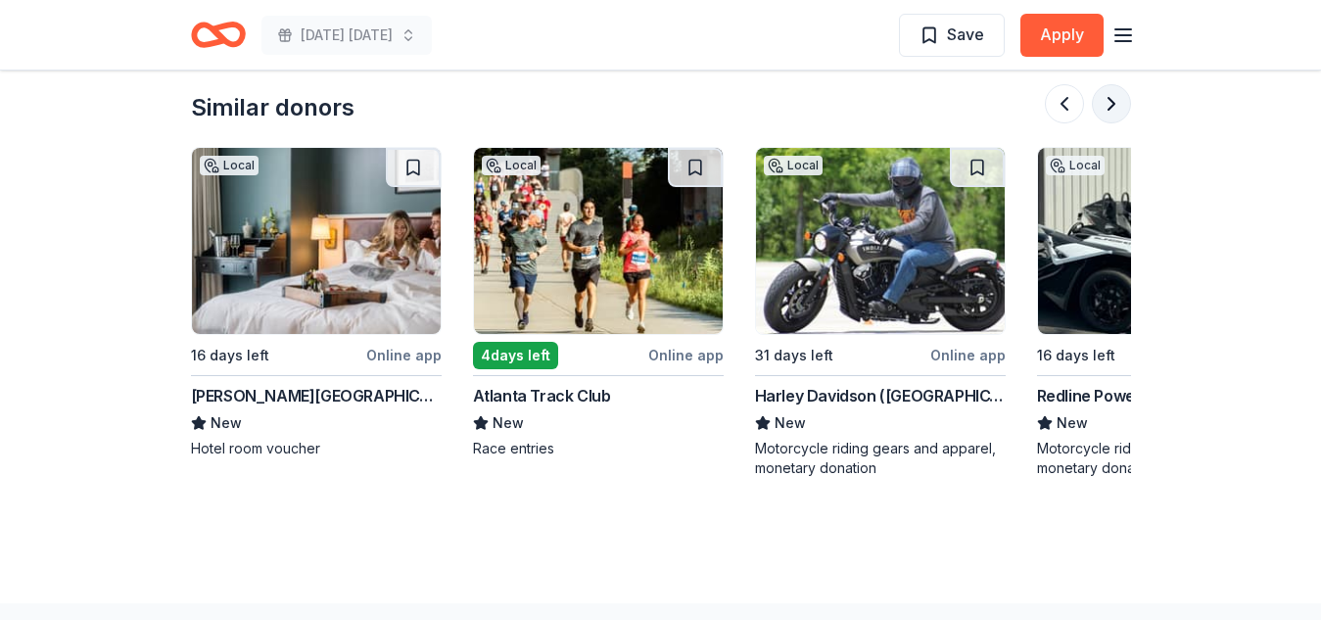
click at [1115, 97] on button at bounding box center [1111, 103] width 39 height 39
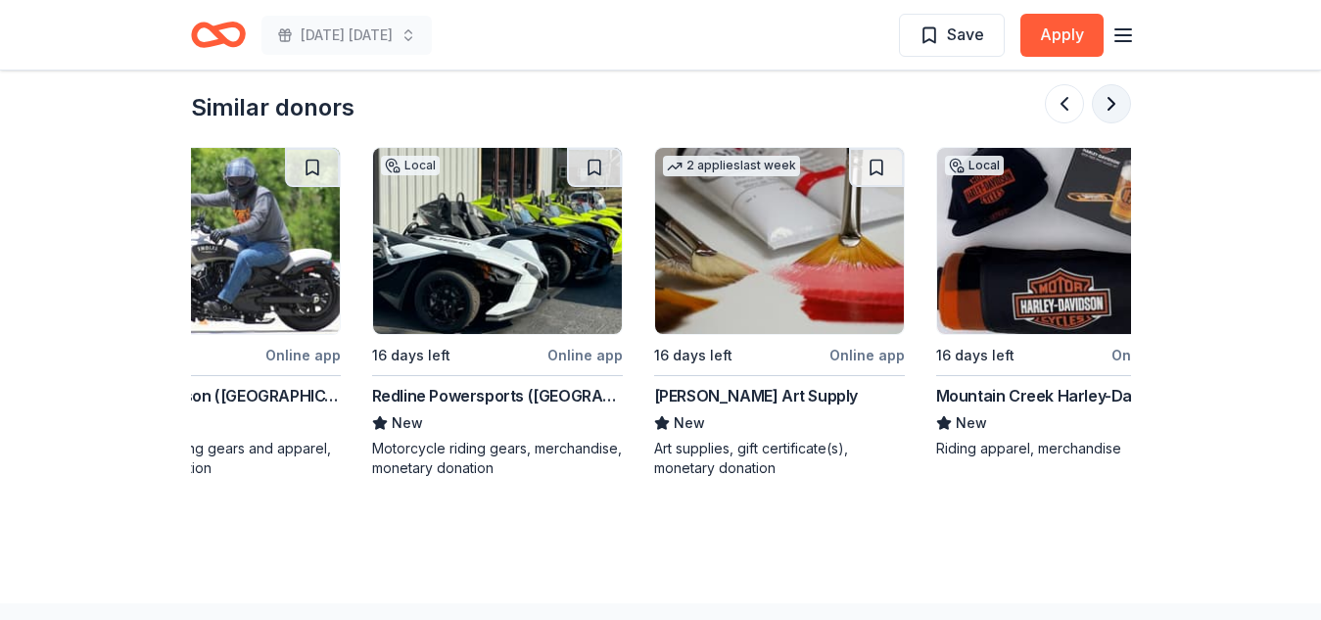
scroll to position [0, 1692]
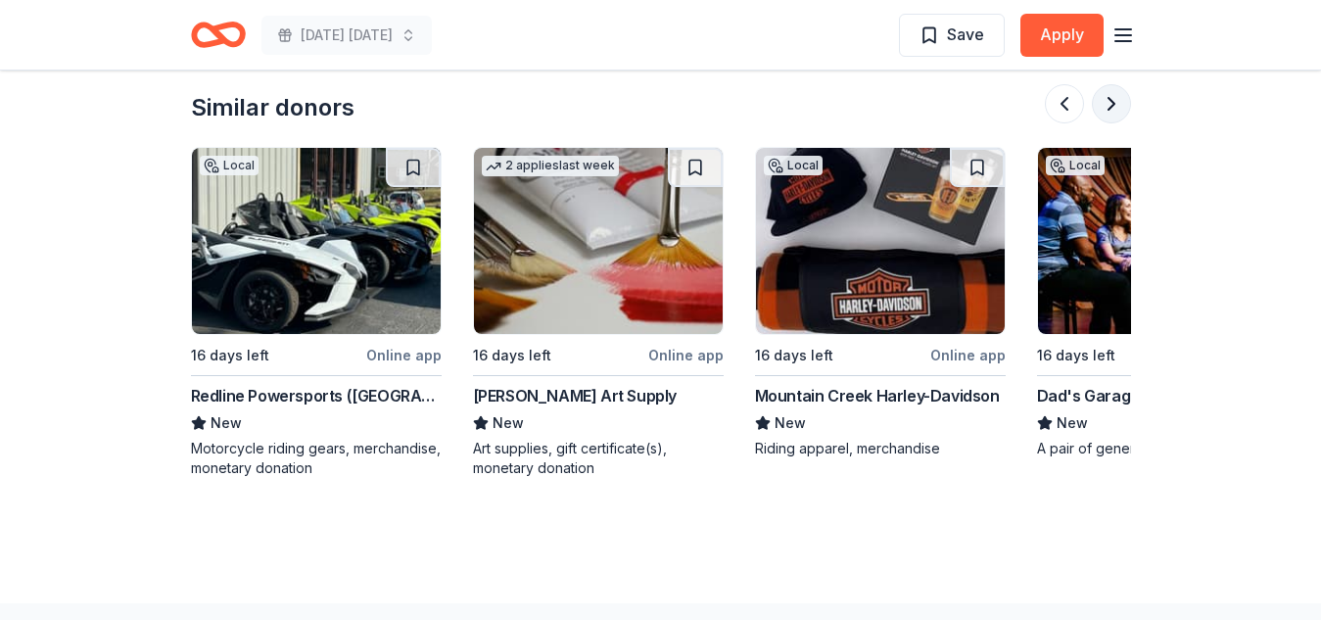
click at [1115, 97] on button at bounding box center [1111, 103] width 39 height 39
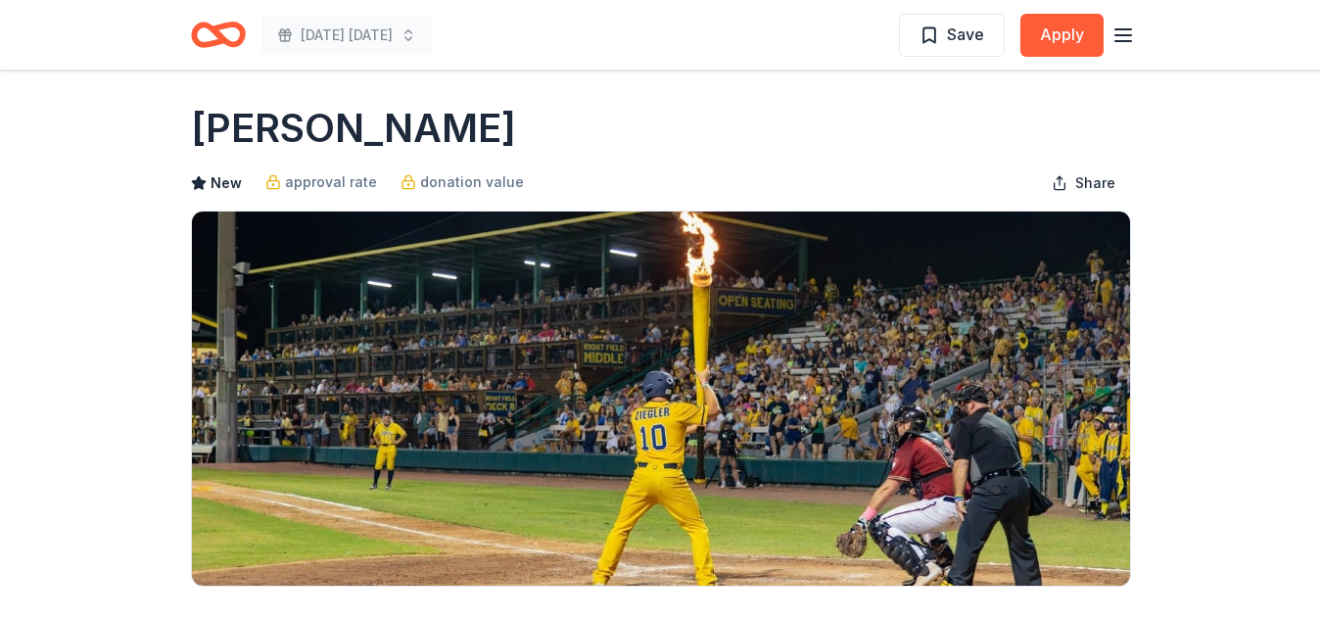
scroll to position [0, 0]
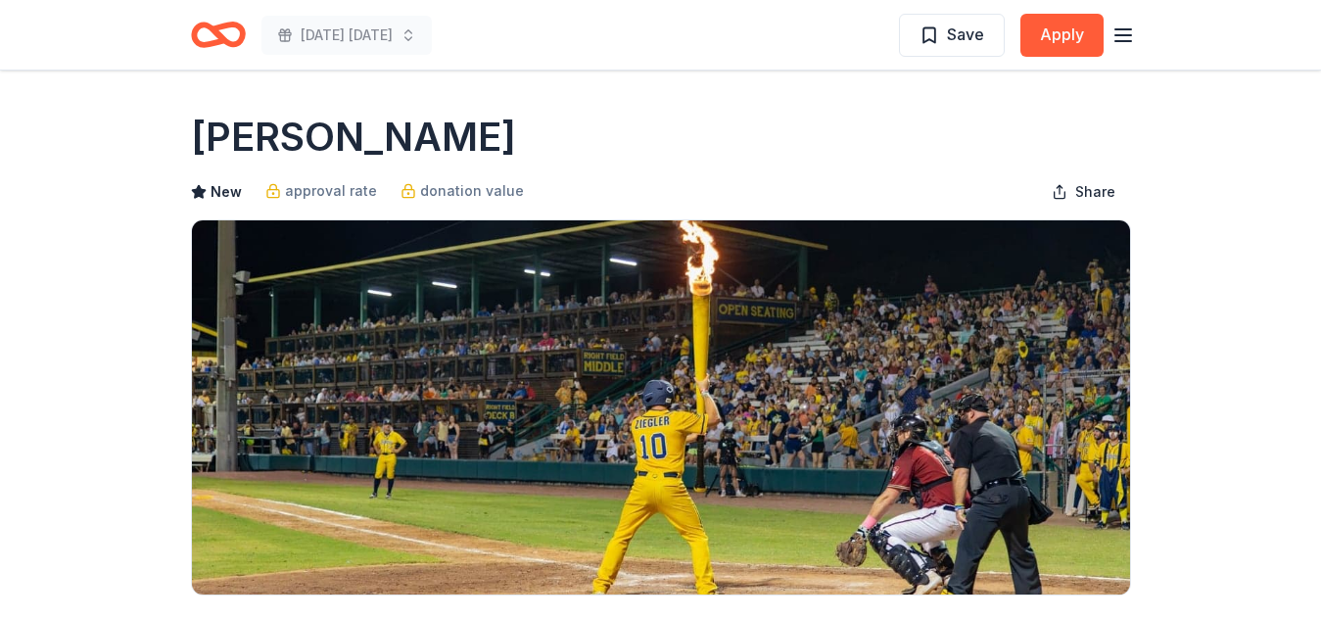
click at [231, 38] on icon "Home" at bounding box center [218, 35] width 55 height 46
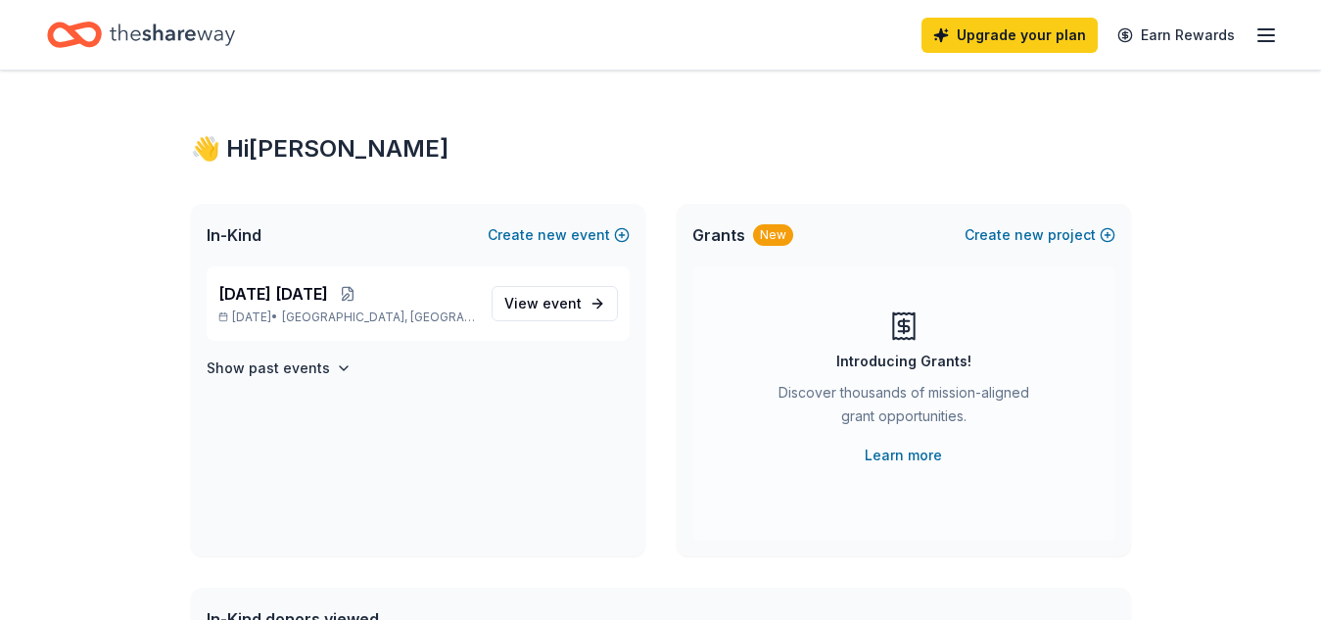
click at [1260, 30] on icon "button" at bounding box center [1267, 36] width 24 height 24
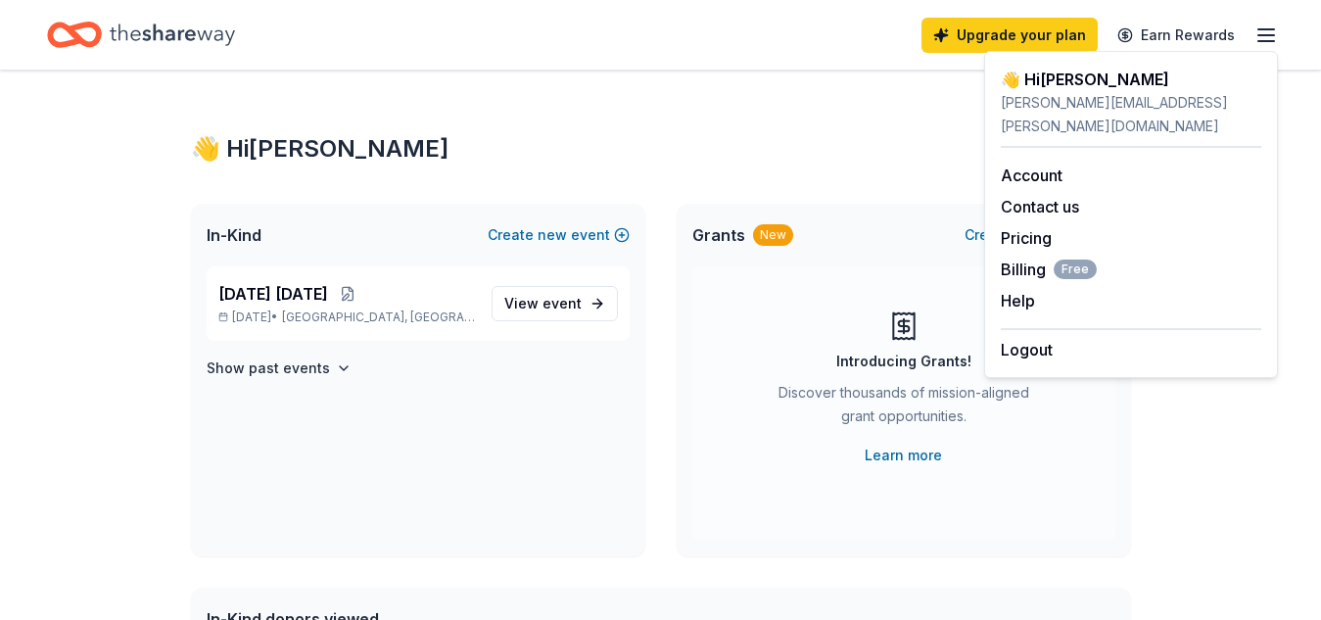
click at [599, 471] on div "Halloween Carnival Oct 25, 2025 • El Centro, CA View event Show past events" at bounding box center [418, 411] width 454 height 290
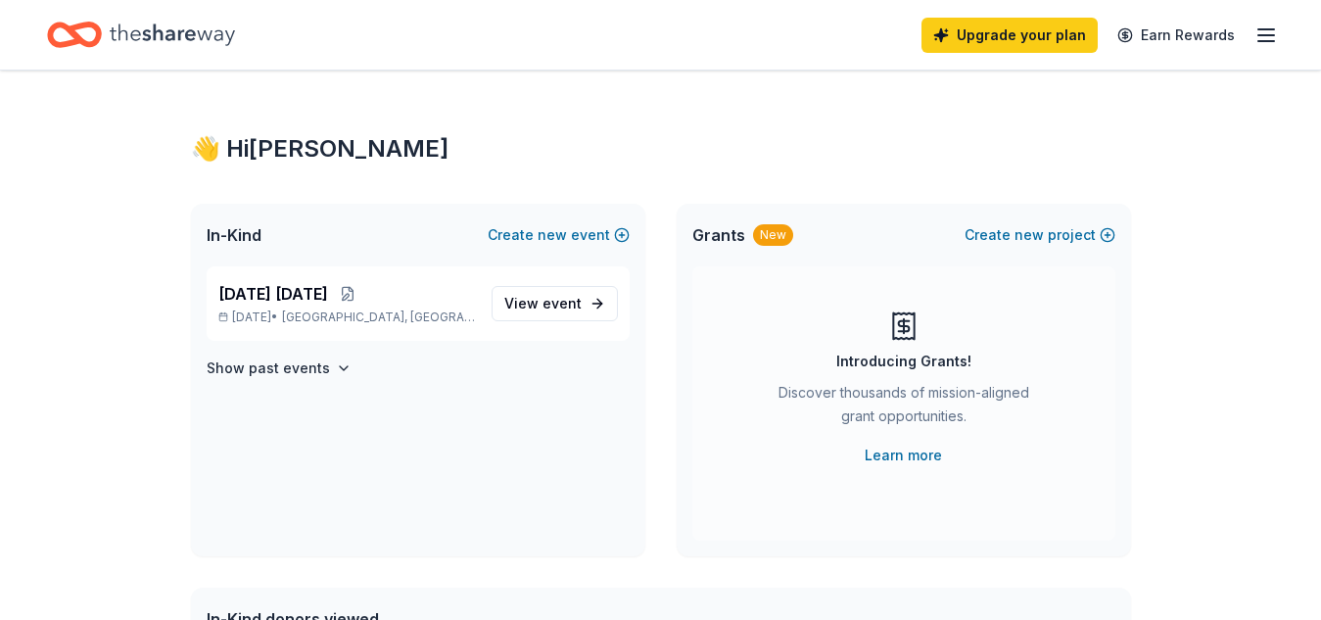
click at [191, 33] on icon "Home" at bounding box center [172, 35] width 125 height 40
click at [1269, 39] on icon "button" at bounding box center [1267, 36] width 24 height 24
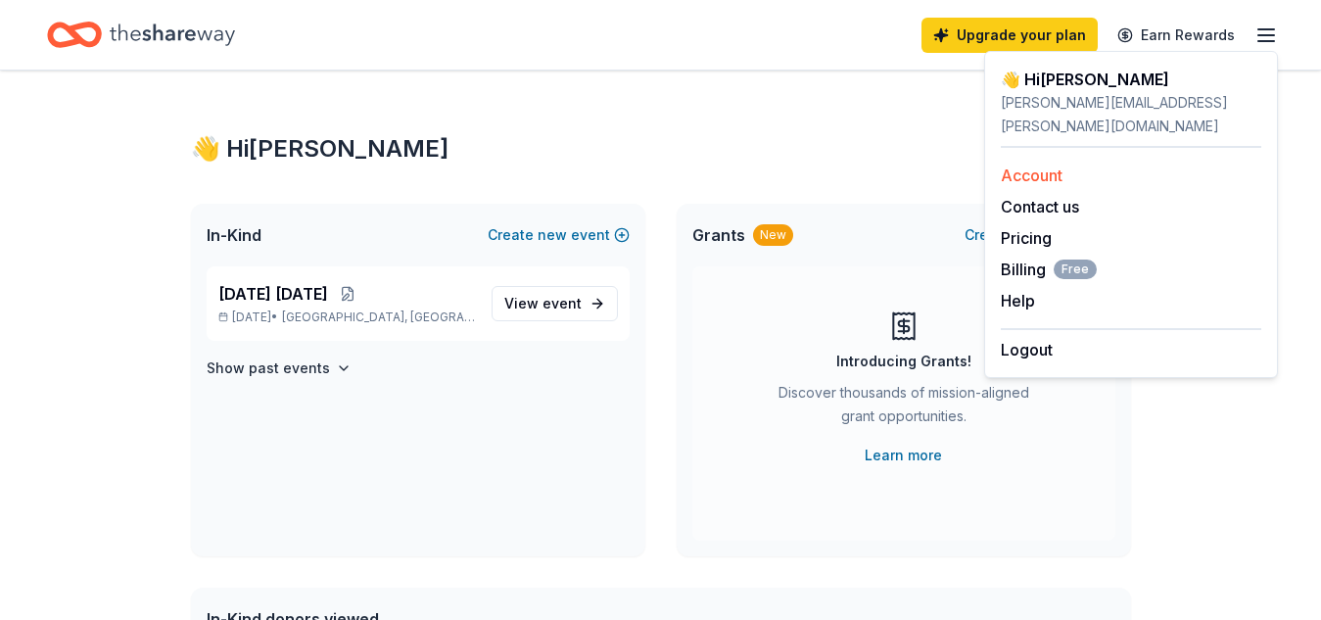
click at [1030, 166] on link "Account" at bounding box center [1032, 176] width 62 height 20
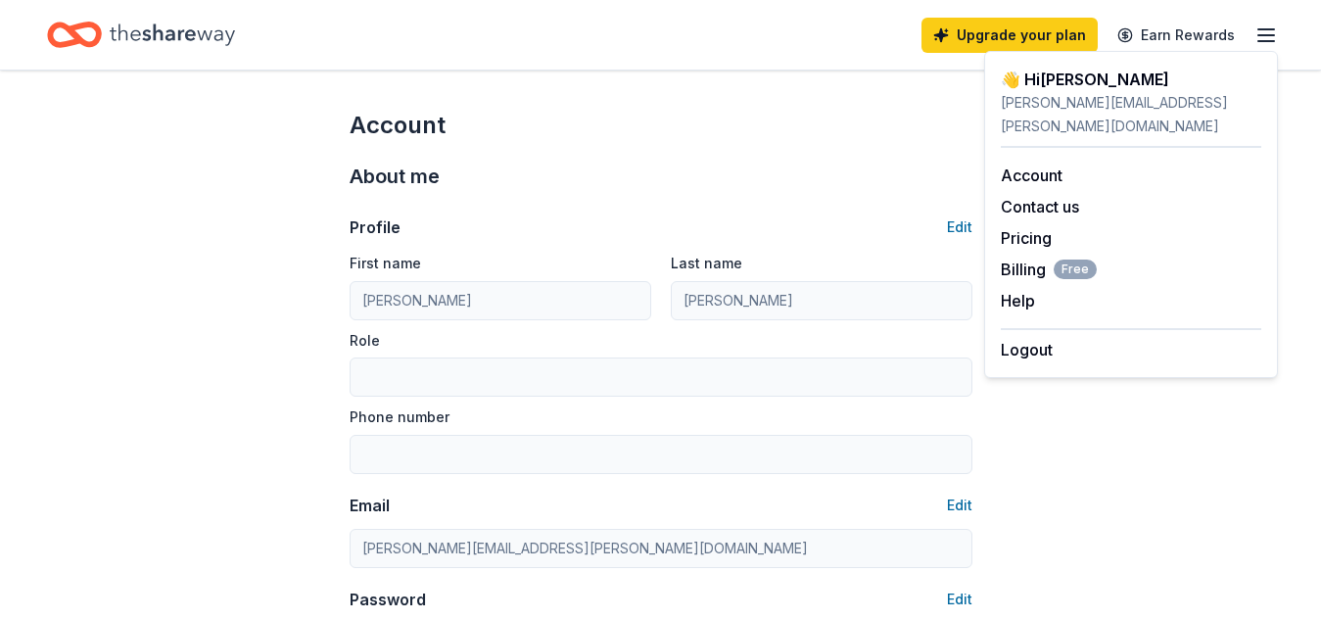
click at [79, 31] on icon "Home" at bounding box center [74, 35] width 55 height 46
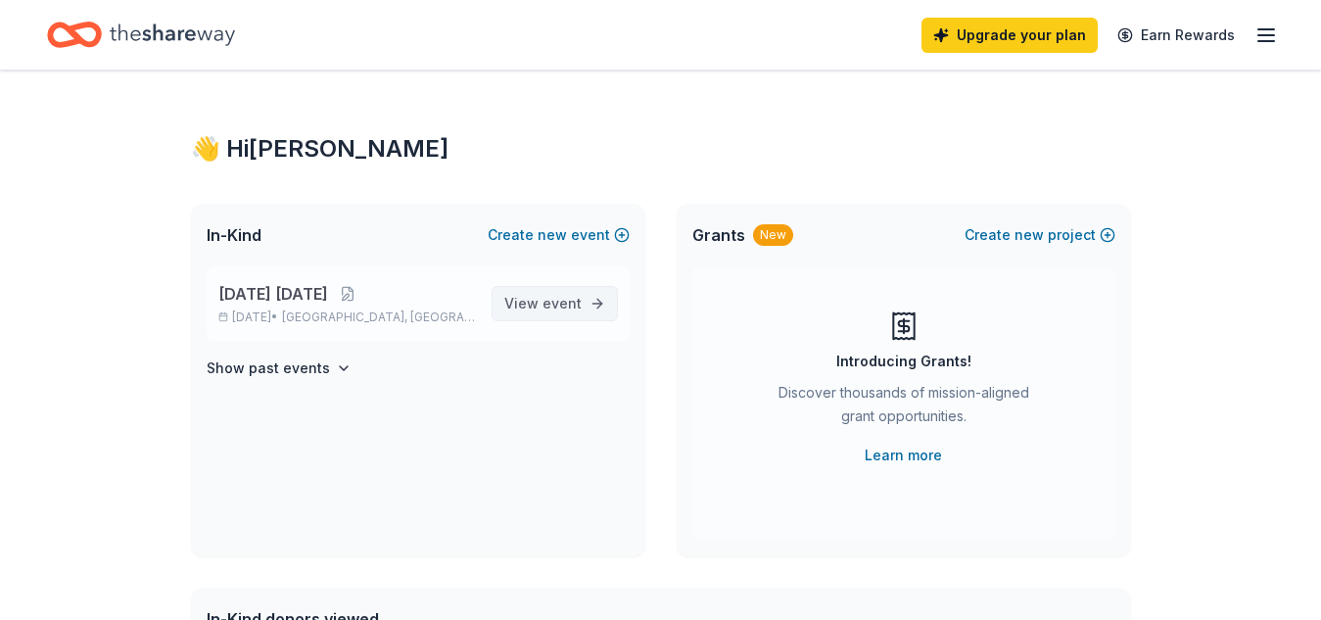
click at [562, 298] on span "event" at bounding box center [562, 303] width 39 height 17
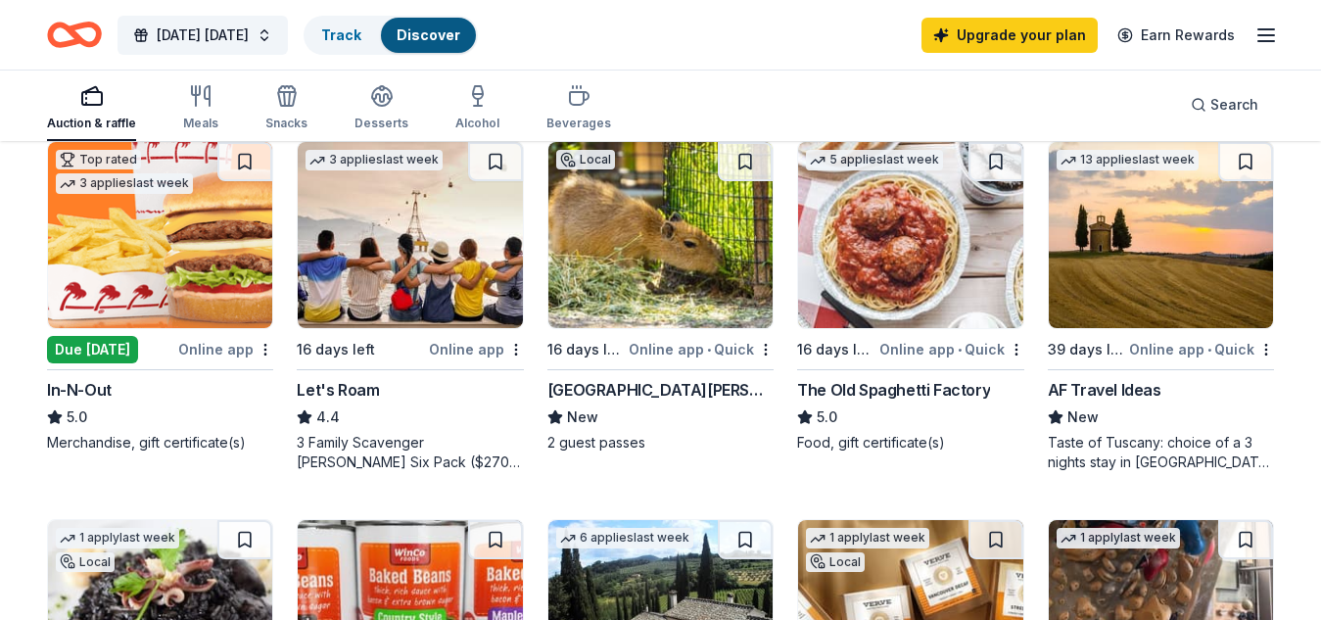
scroll to position [976, 0]
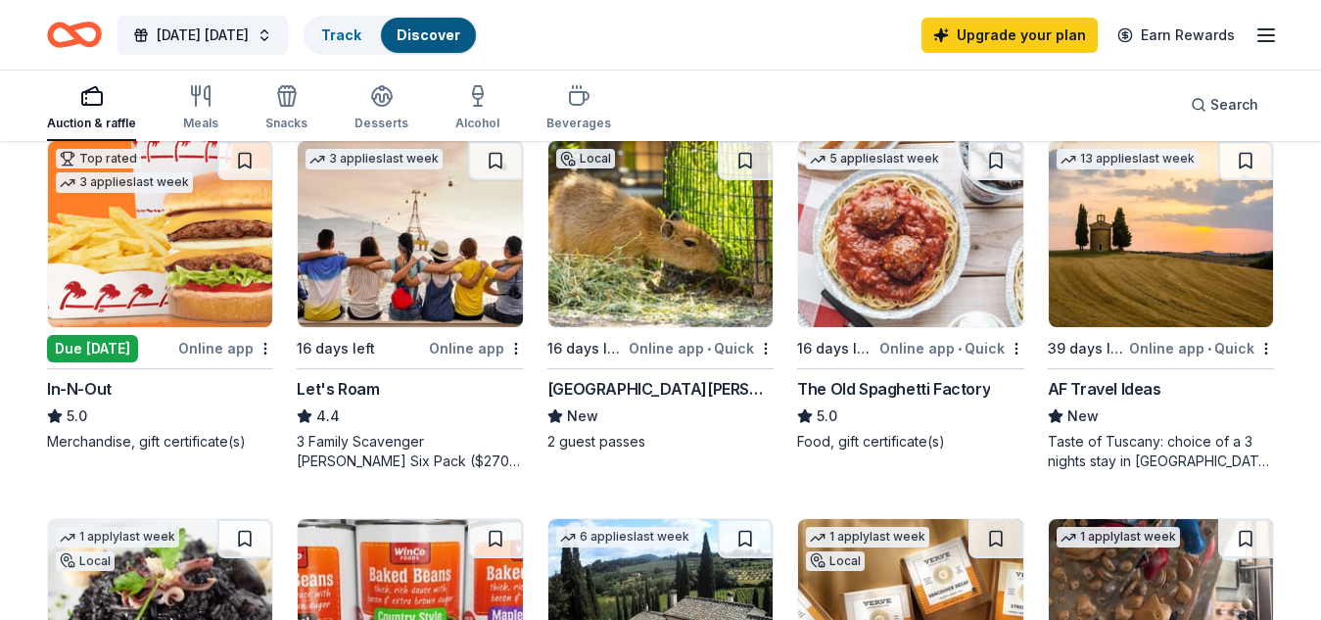
click at [133, 351] on div "Due tomorrow" at bounding box center [92, 348] width 91 height 27
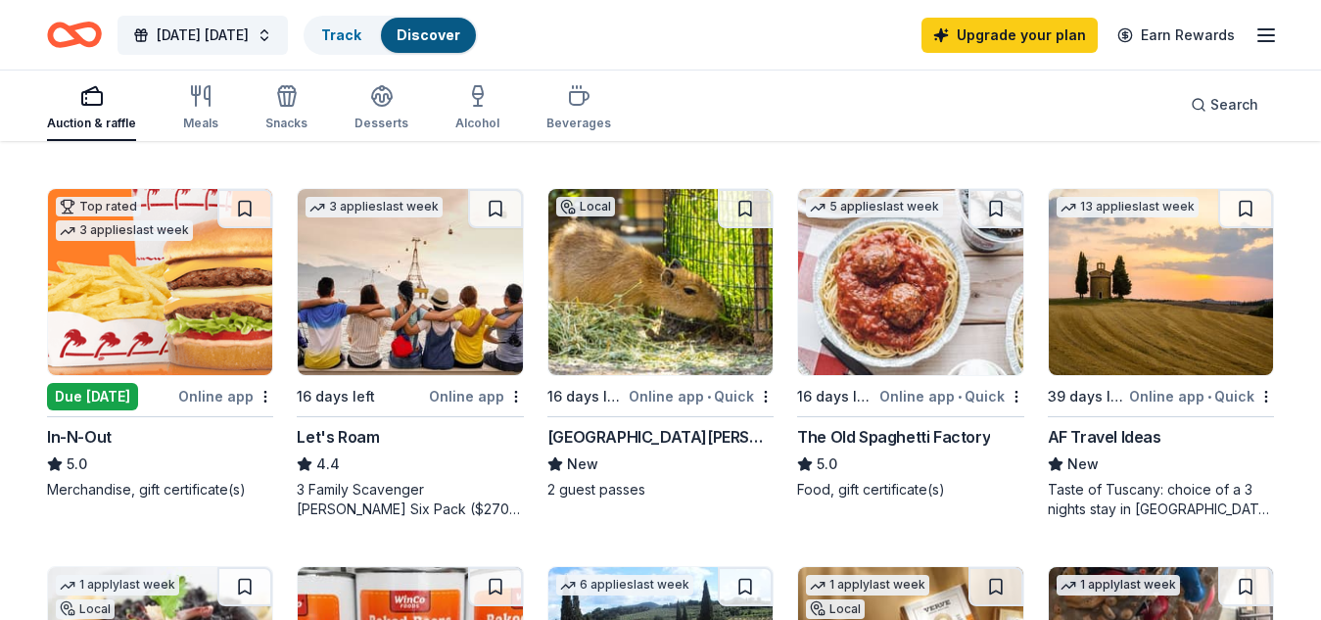
scroll to position [902, 0]
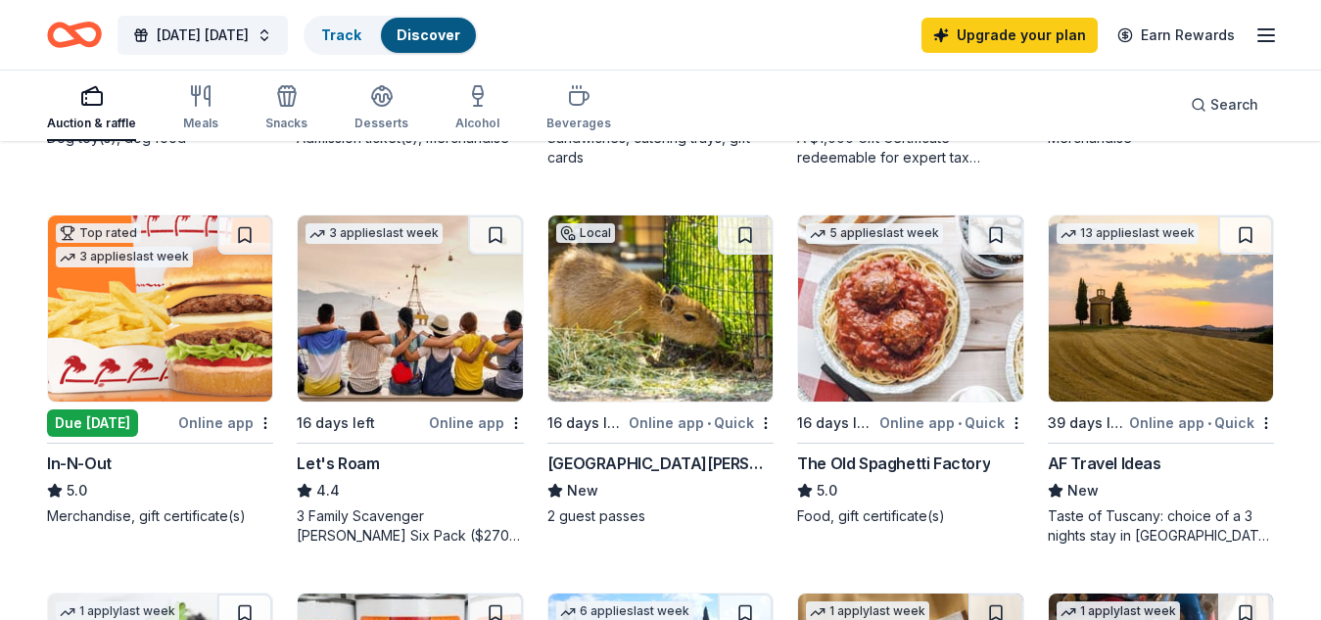
click at [921, 422] on div "Online app • Quick" at bounding box center [951, 422] width 145 height 24
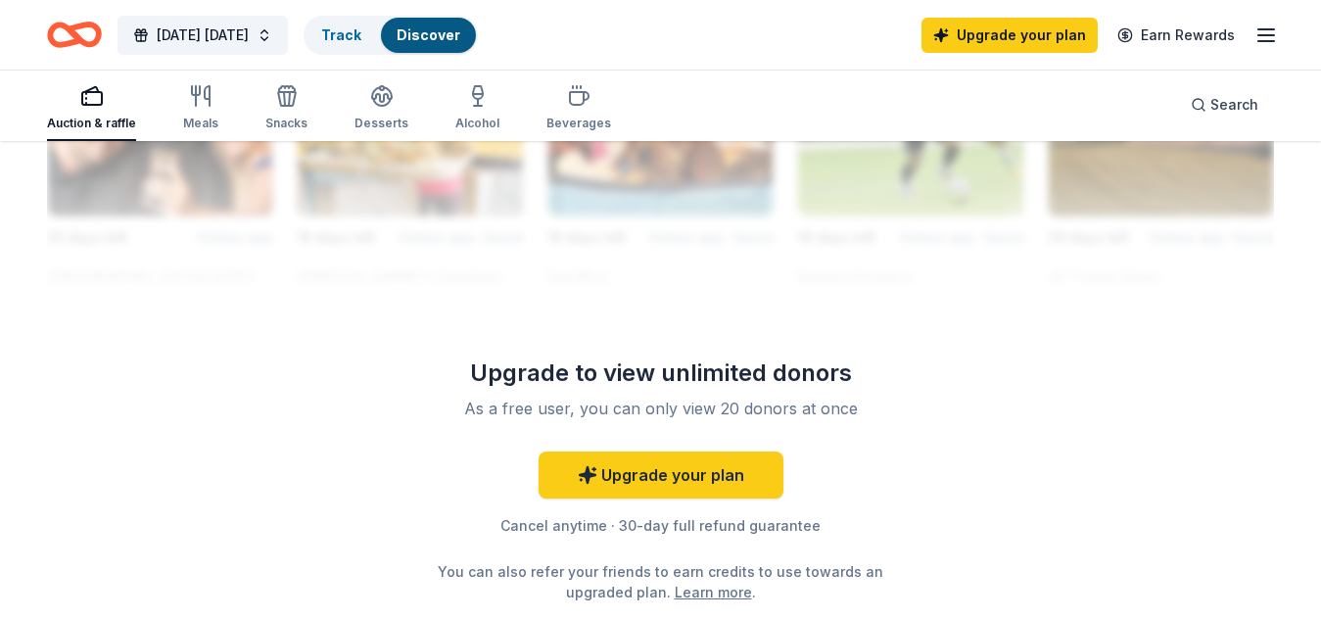
scroll to position [2038, 0]
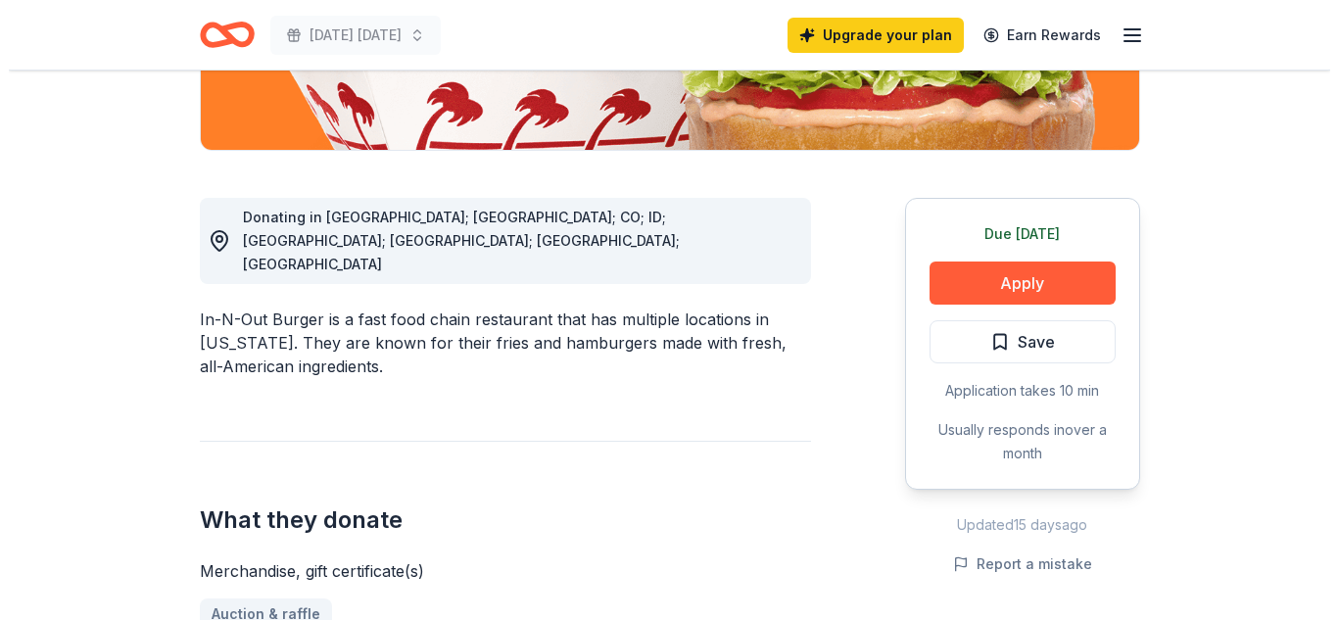
scroll to position [445, 0]
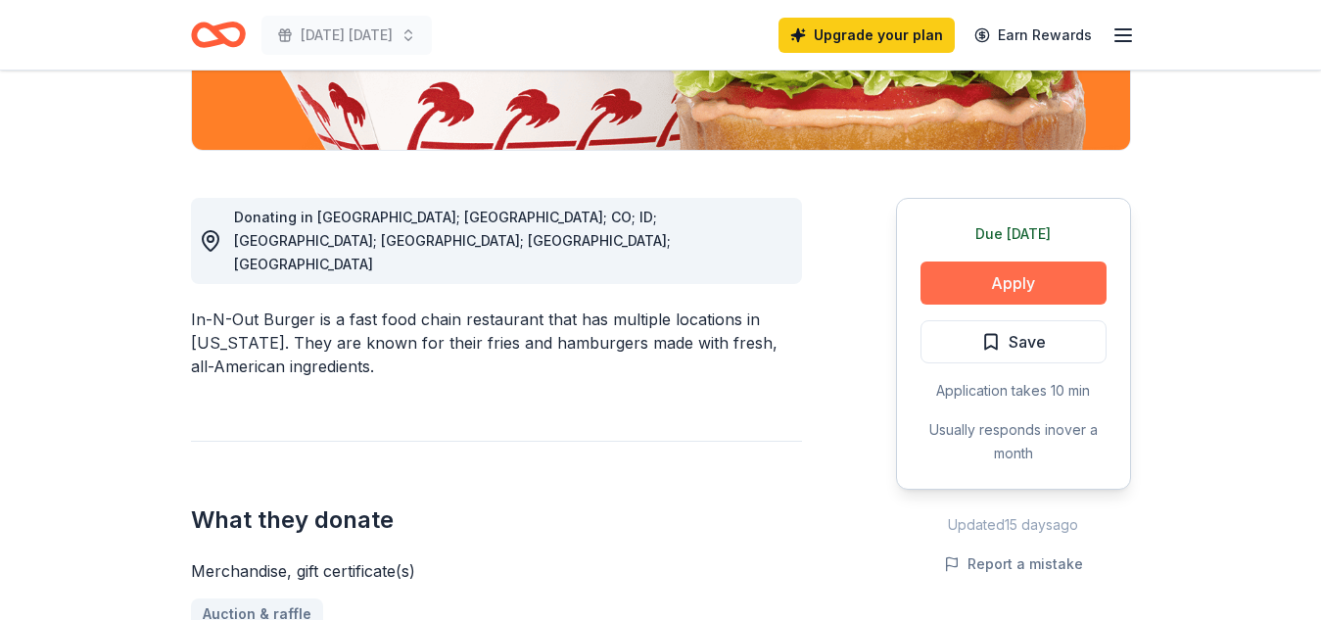
click at [1009, 287] on button "Apply" at bounding box center [1014, 282] width 186 height 43
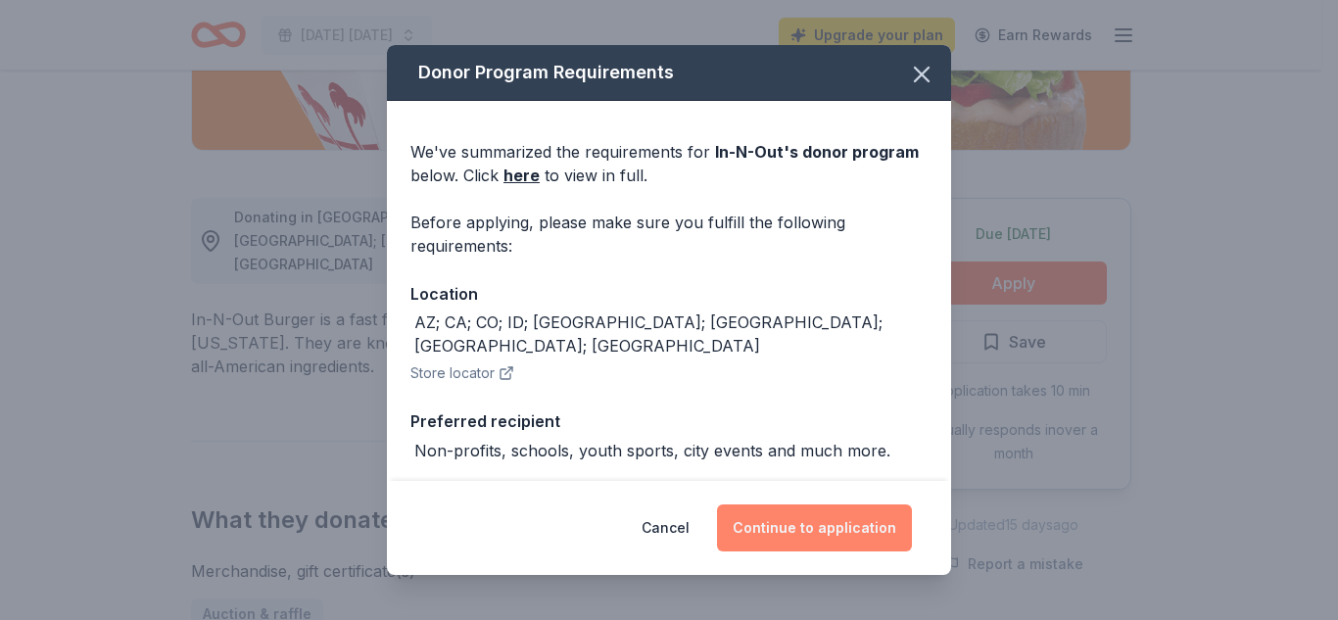
click at [794, 520] on button "Continue to application" at bounding box center [814, 527] width 195 height 47
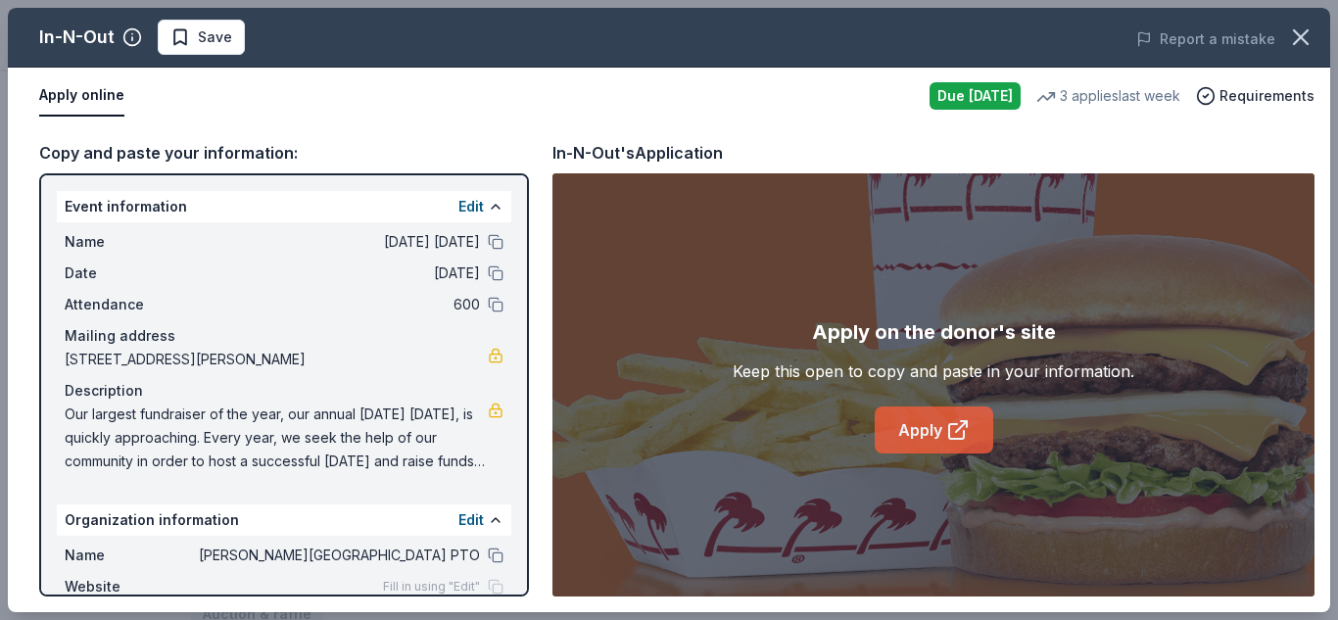
click at [917, 431] on link "Apply" at bounding box center [934, 429] width 118 height 47
click at [910, 431] on link "Apply" at bounding box center [934, 429] width 118 height 47
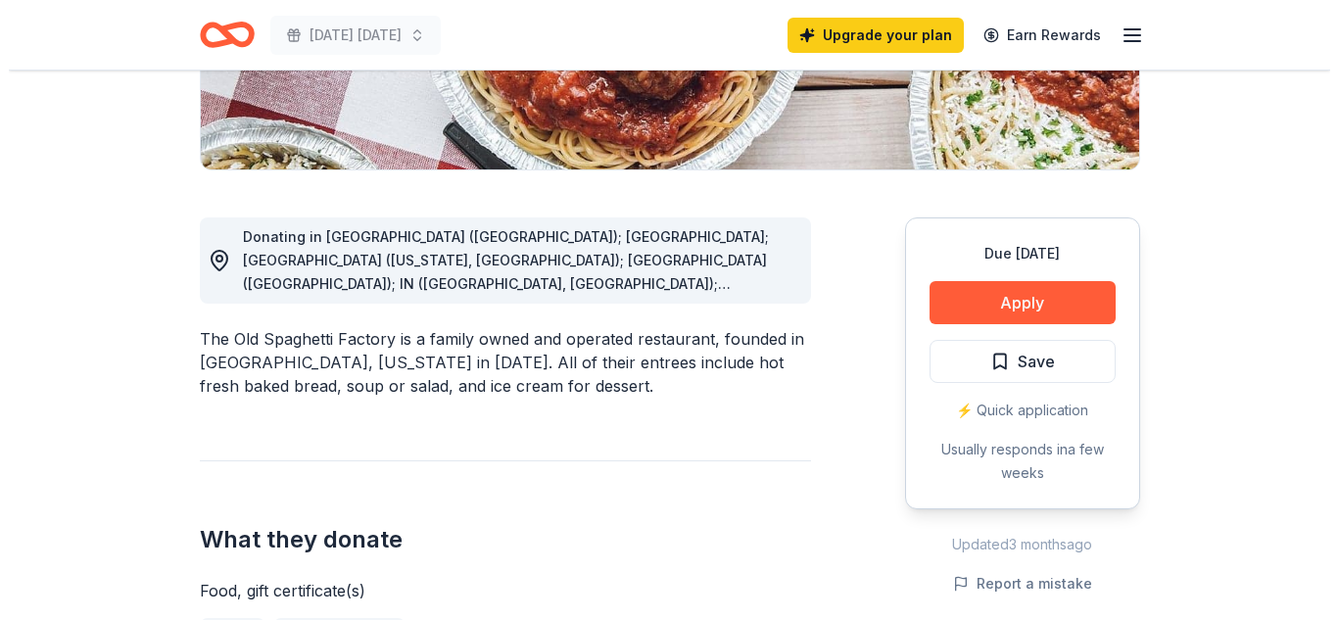
scroll to position [426, 0]
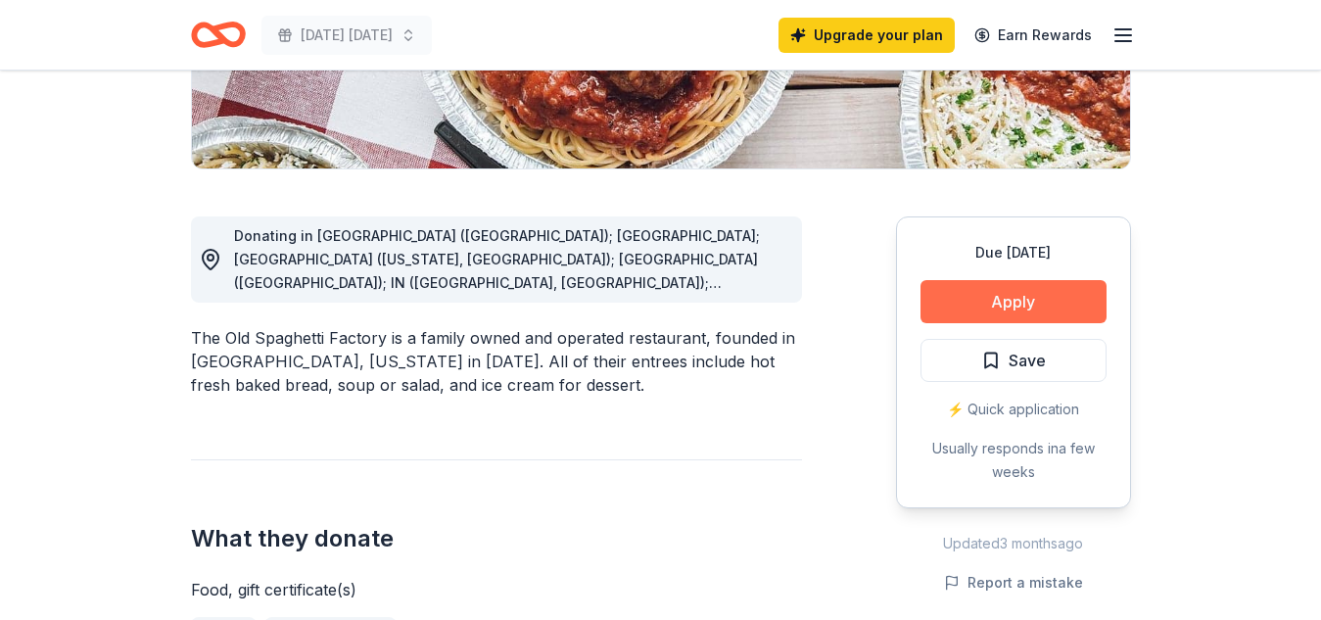
click at [1011, 315] on button "Apply" at bounding box center [1014, 301] width 186 height 43
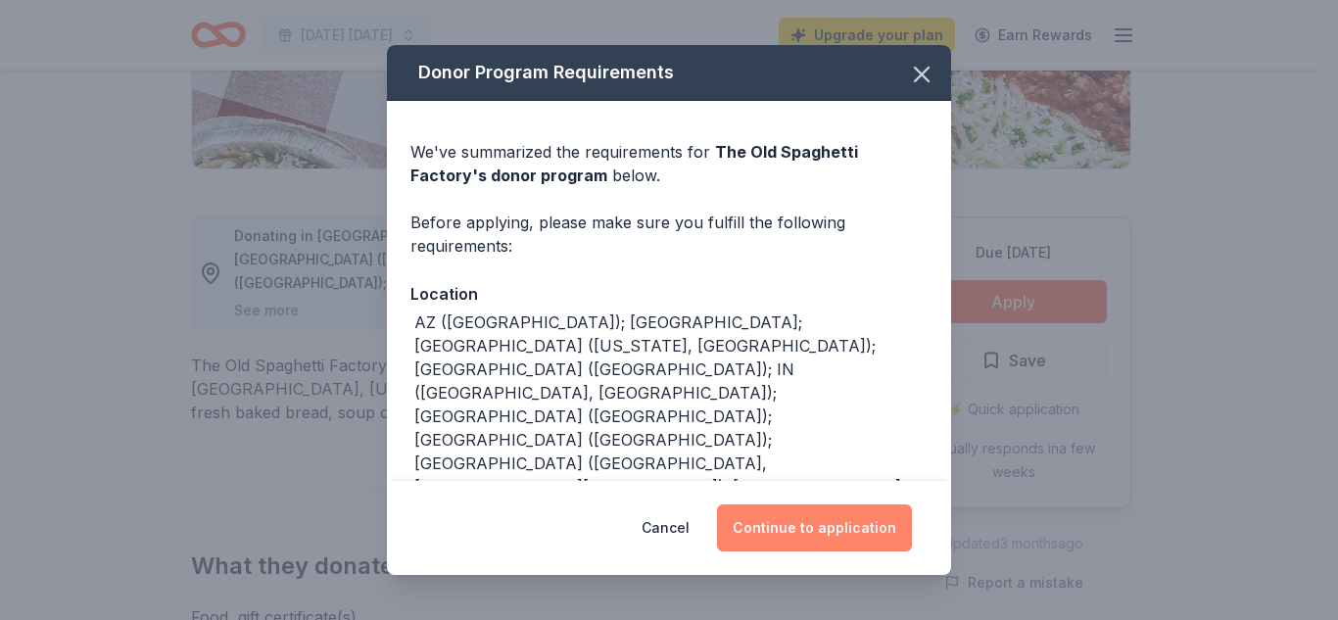
click at [821, 520] on button "Continue to application" at bounding box center [814, 527] width 195 height 47
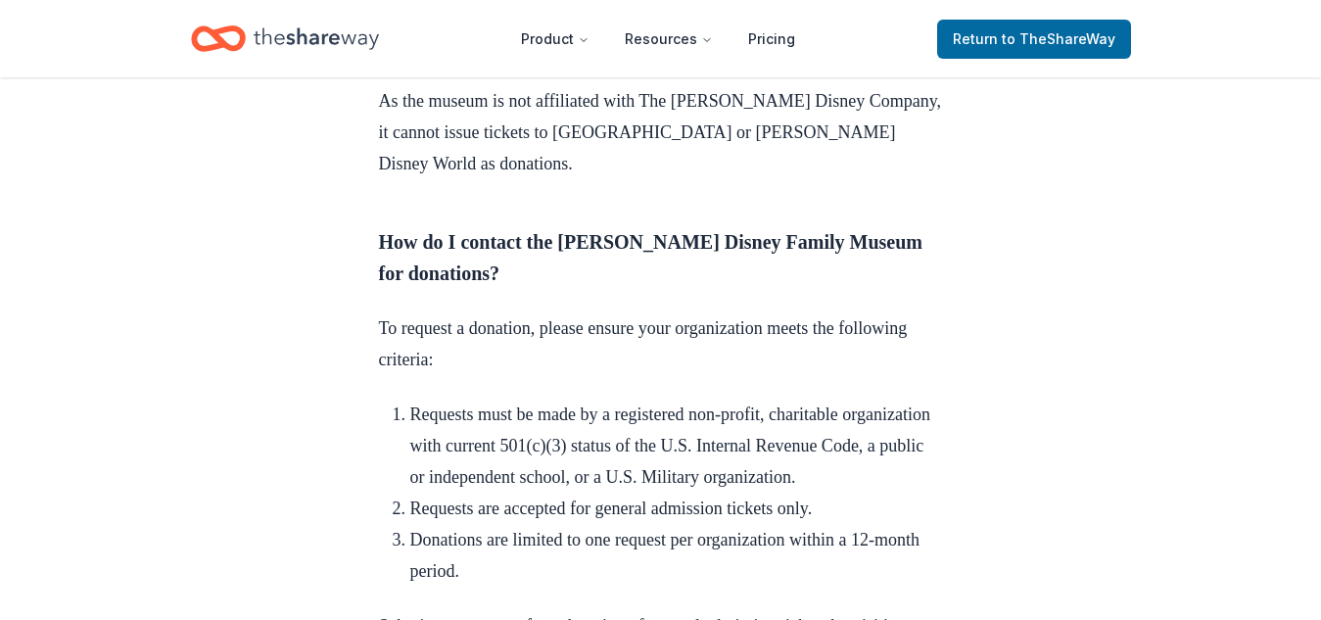
scroll to position [2444, 0]
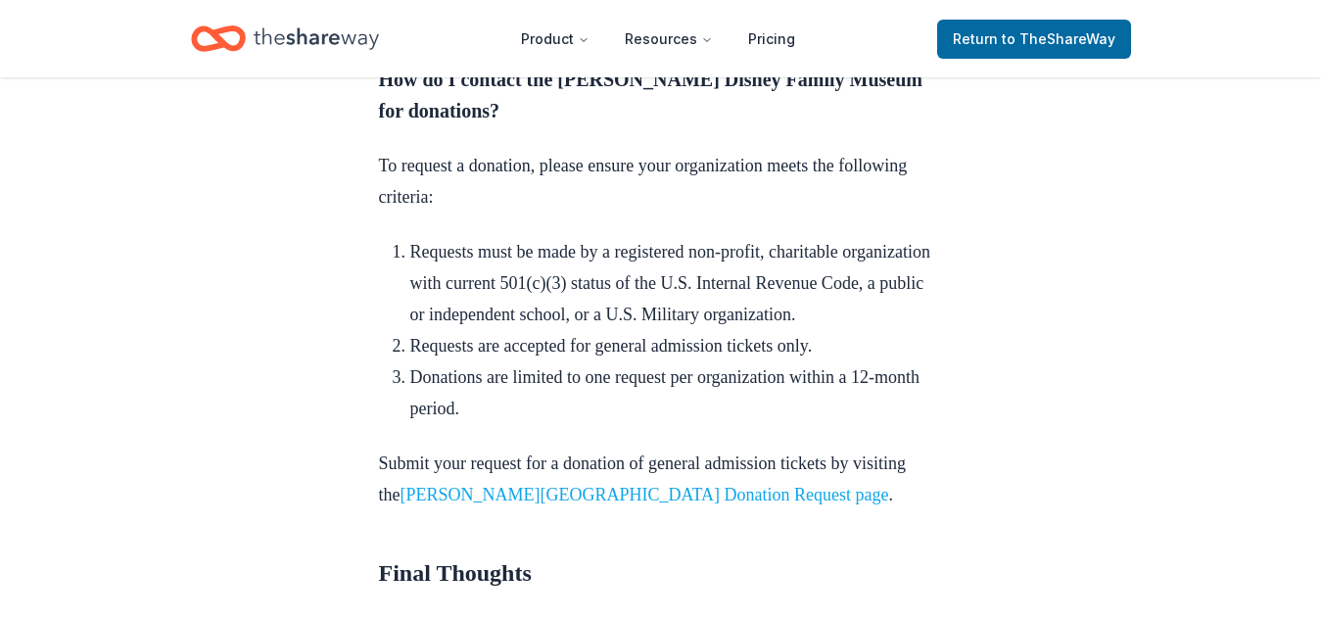
click at [649, 485] on link "[PERSON_NAME][GEOGRAPHIC_DATA] Donation Request page" at bounding box center [645, 495] width 489 height 20
